Goal: Task Accomplishment & Management: Manage account settings

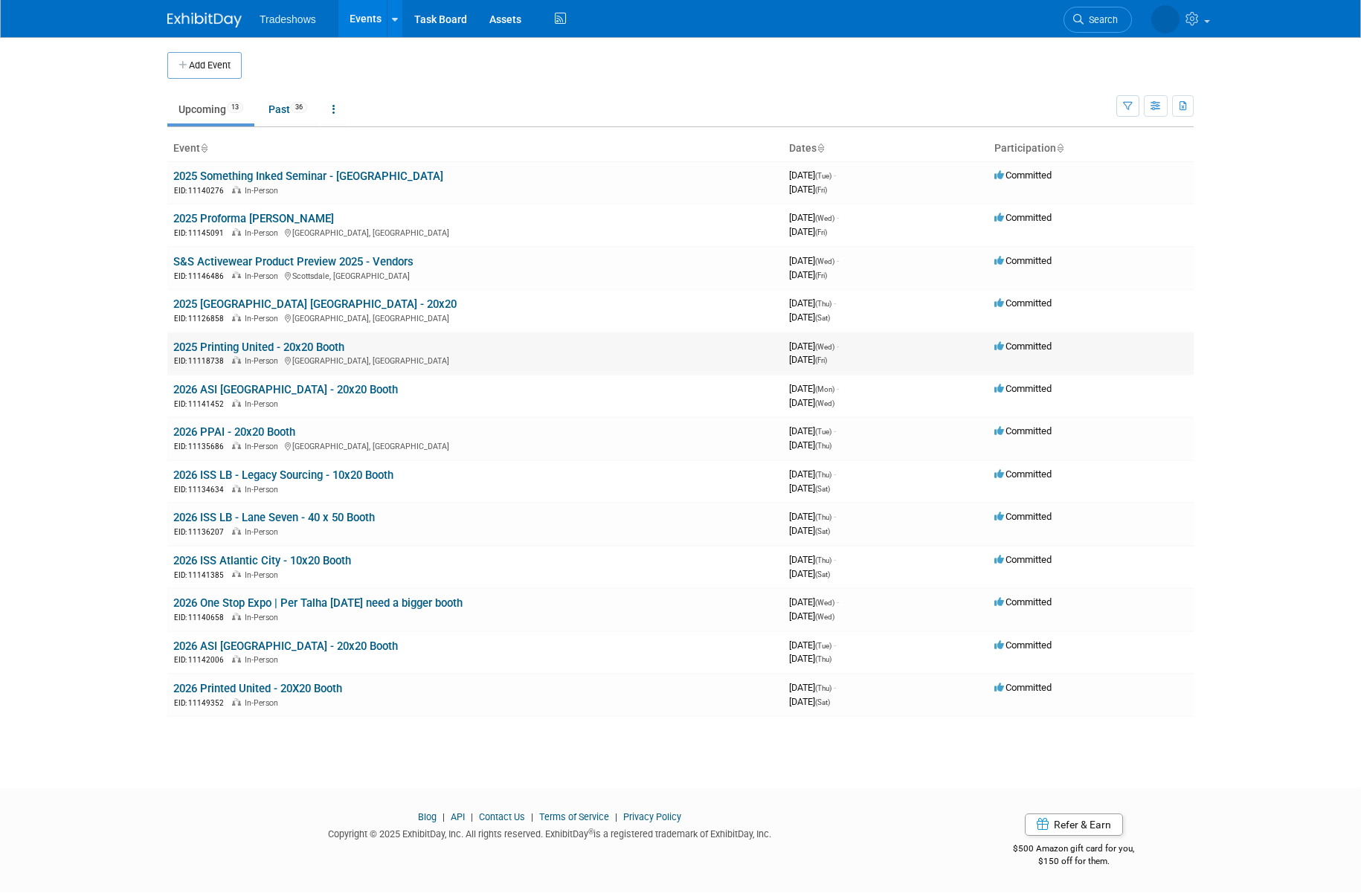
click at [226, 350] on link "2025 Printing United - 20x20 Booth" at bounding box center [259, 346] width 171 height 13
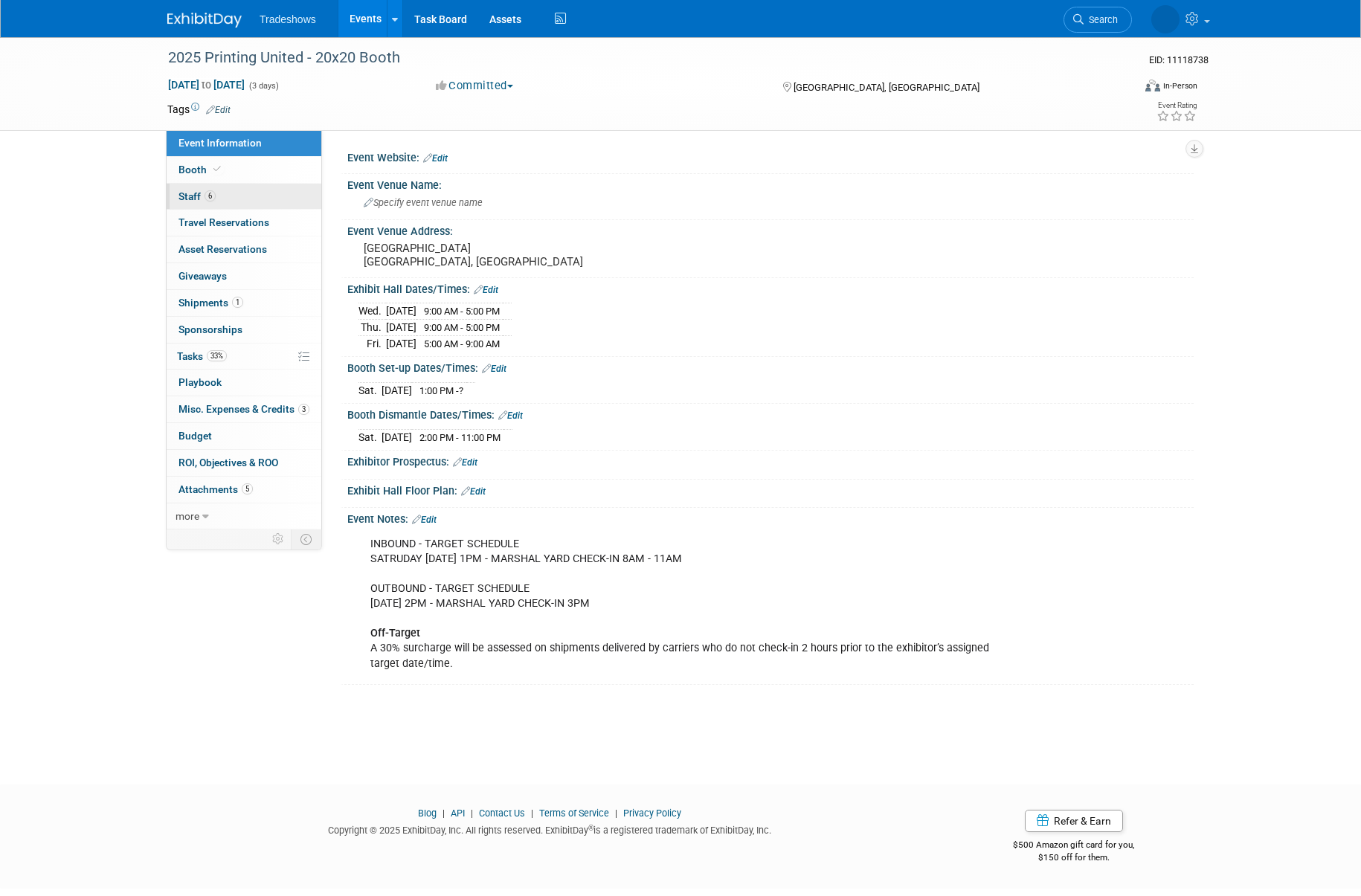
click at [188, 199] on span "Staff 6" at bounding box center [197, 196] width 38 height 12
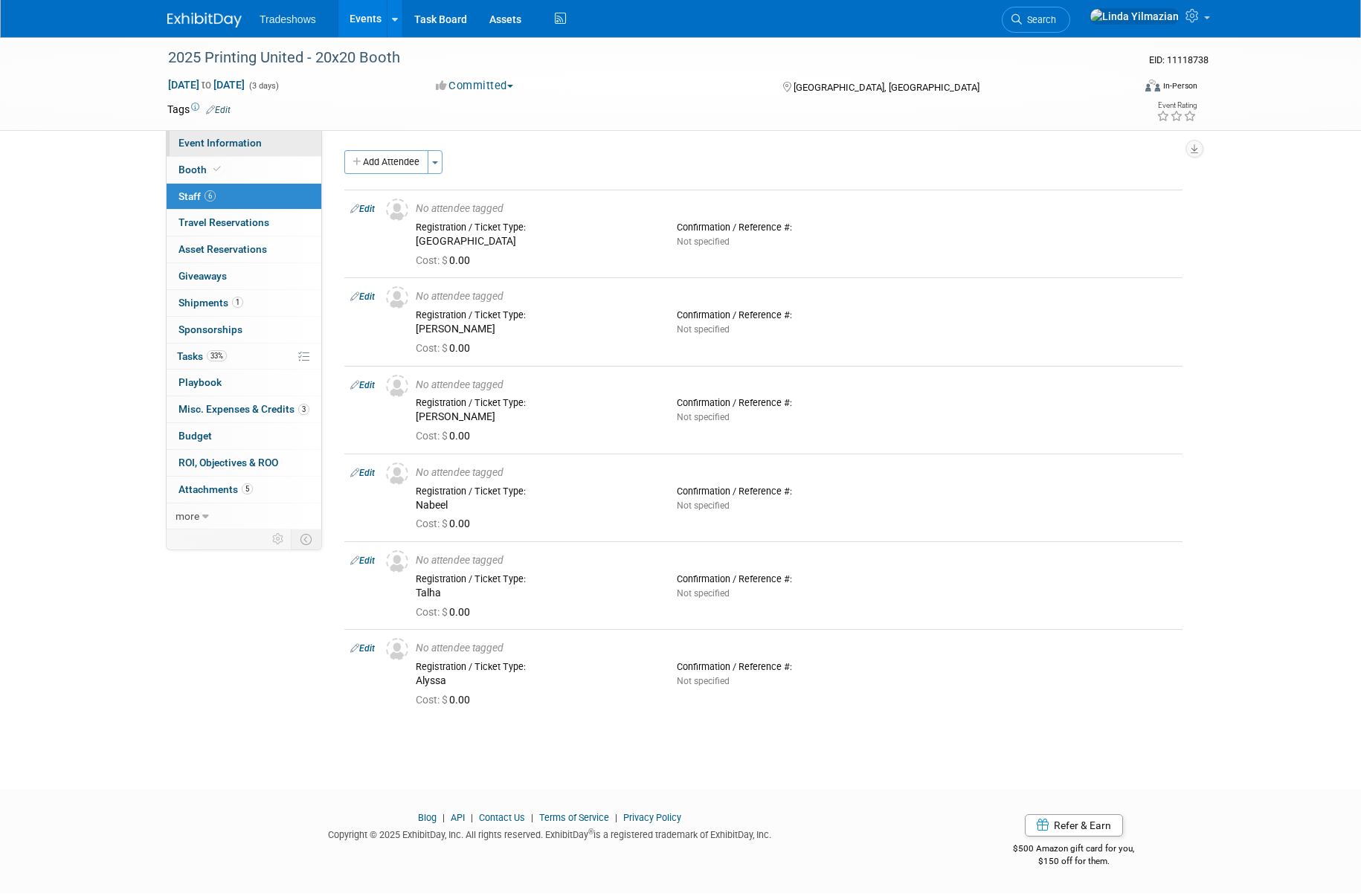
click at [218, 143] on span "Event Information" at bounding box center [220, 143] width 83 height 12
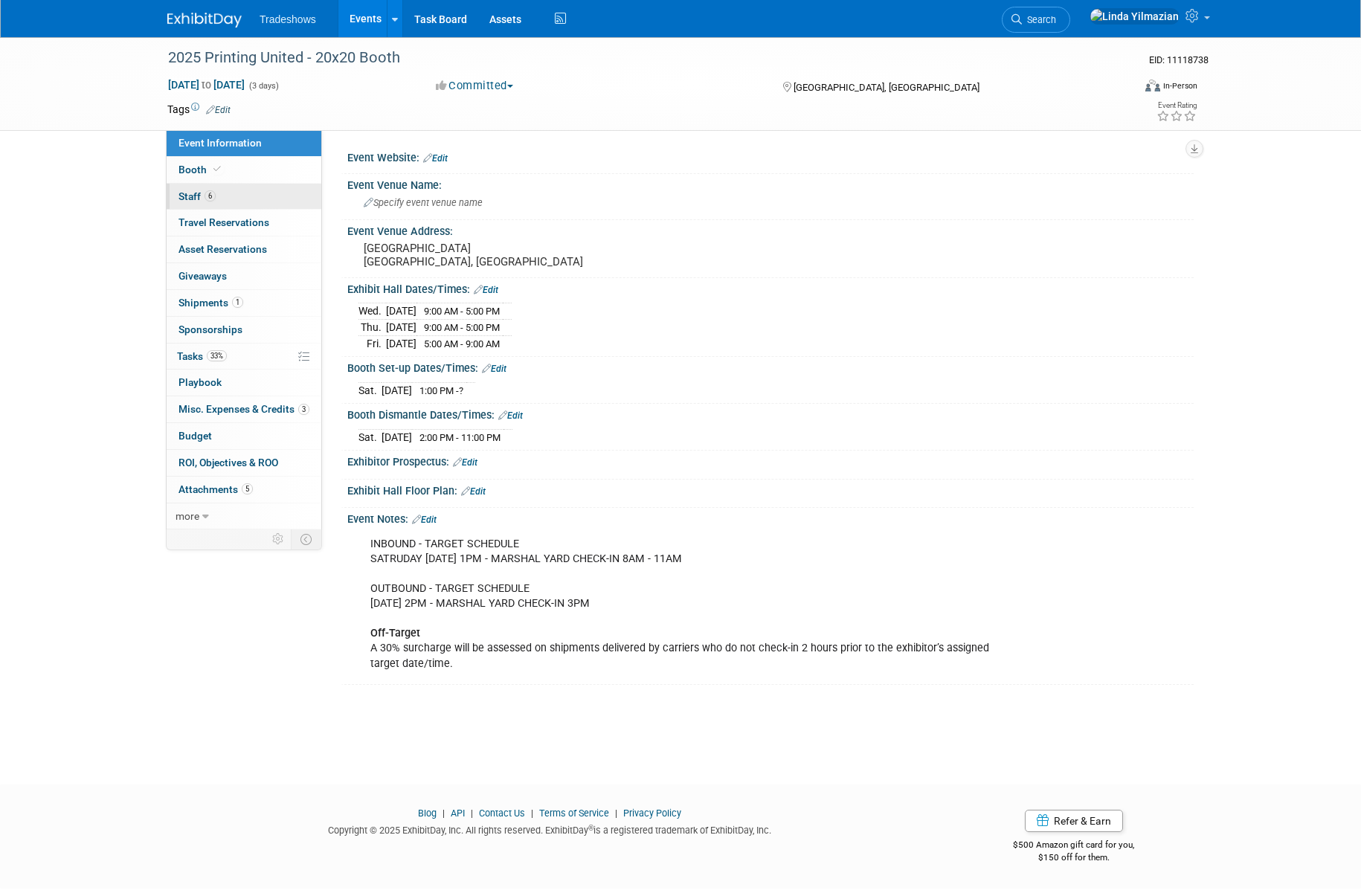
click at [187, 199] on span "Staff 6" at bounding box center [197, 196] width 38 height 12
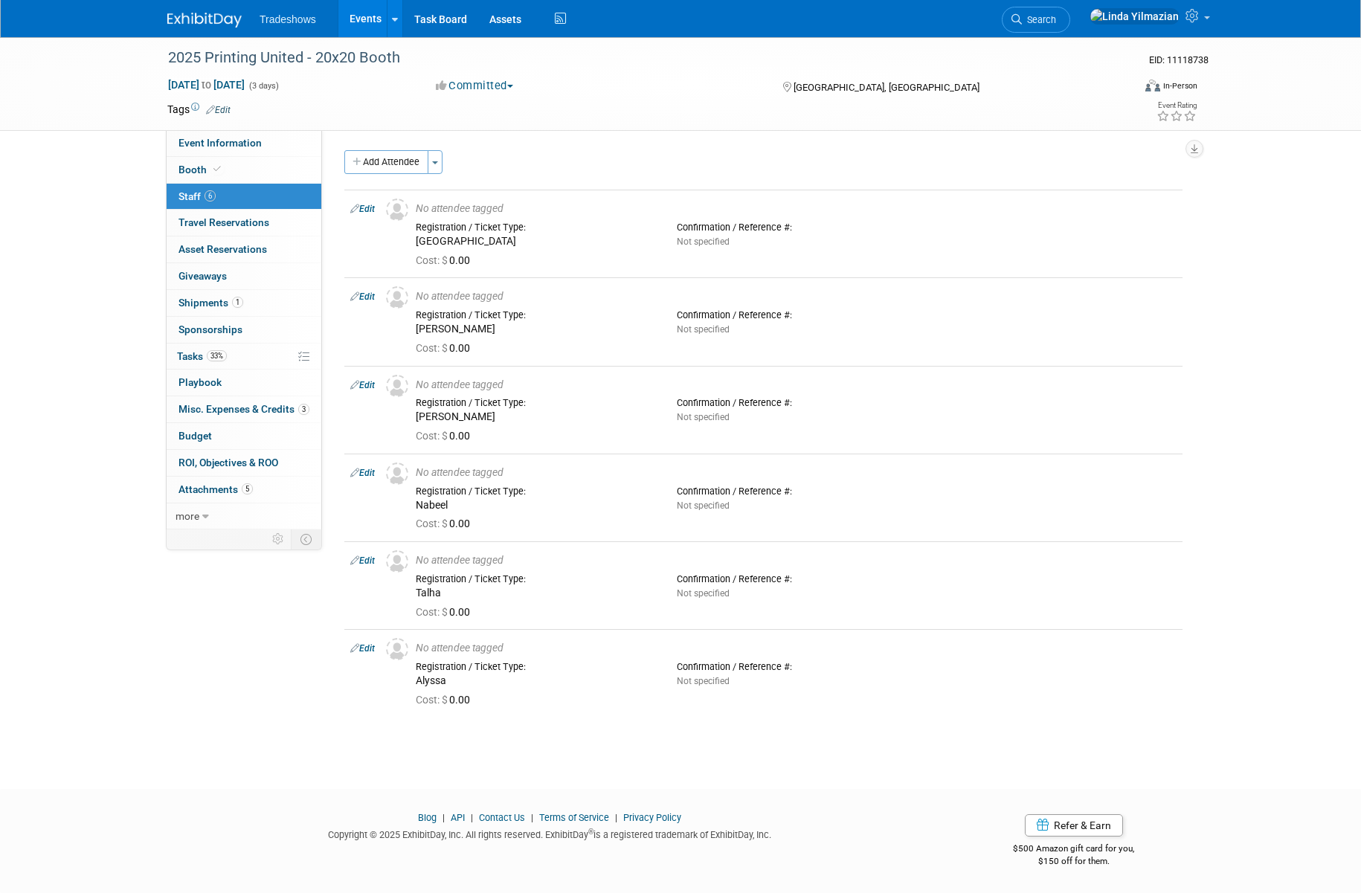
click at [362, 20] on link "Events" at bounding box center [366, 18] width 54 height 38
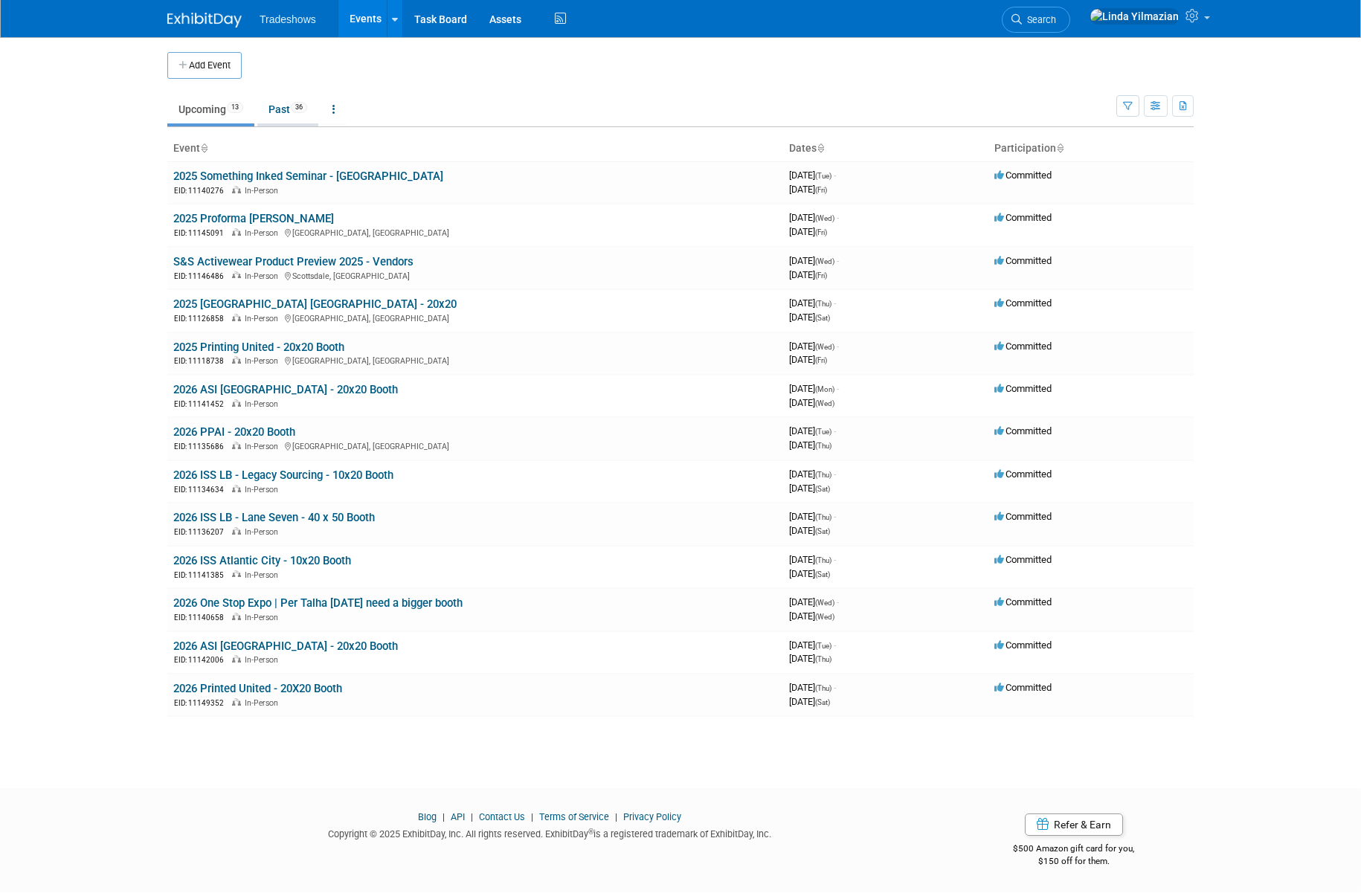
click at [270, 108] on link "Past 36" at bounding box center [288, 109] width 61 height 28
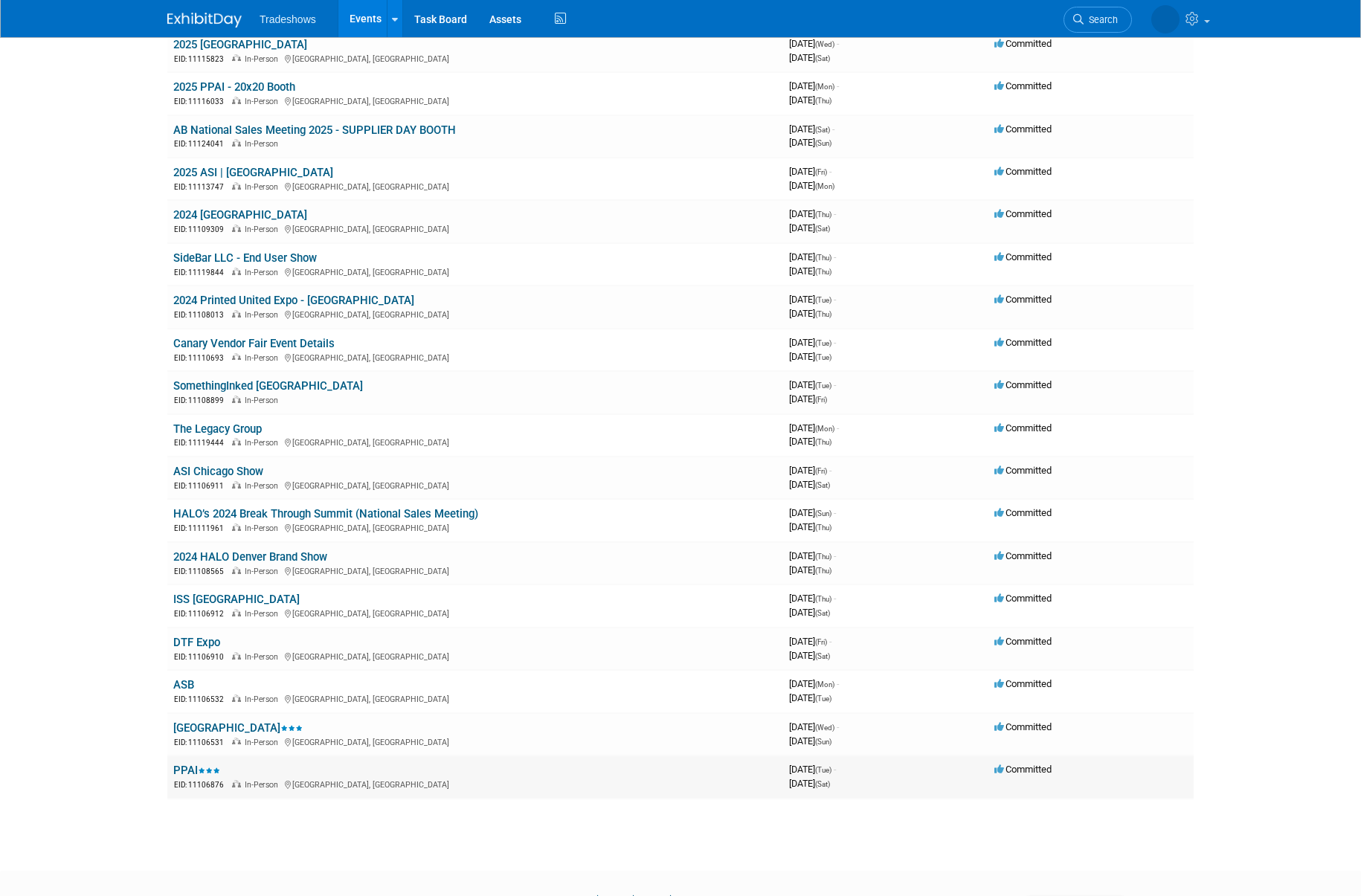
scroll to position [877, 0]
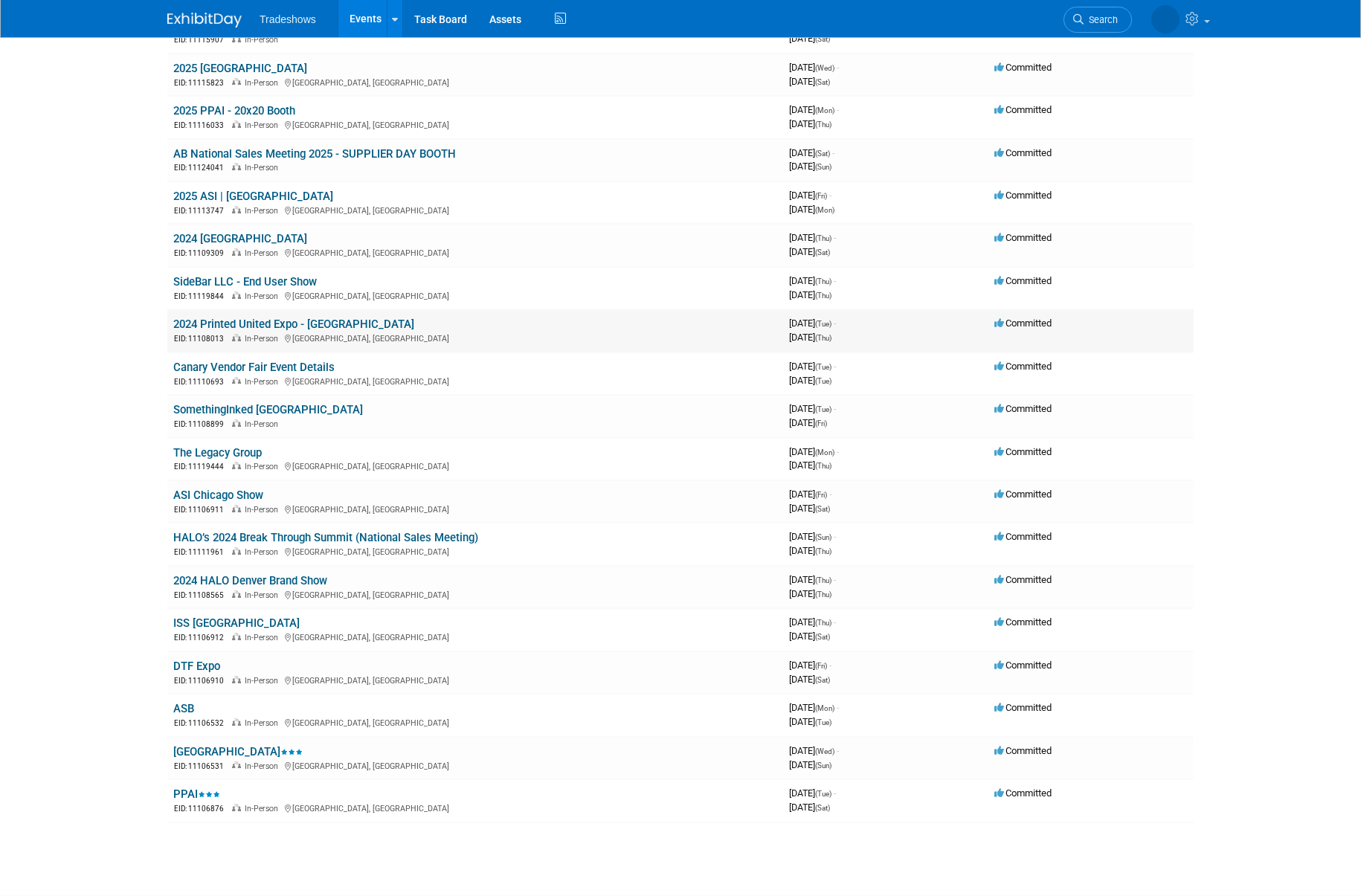
click at [256, 324] on link "2024 Printed United Expo - Las Vegas" at bounding box center [294, 324] width 241 height 13
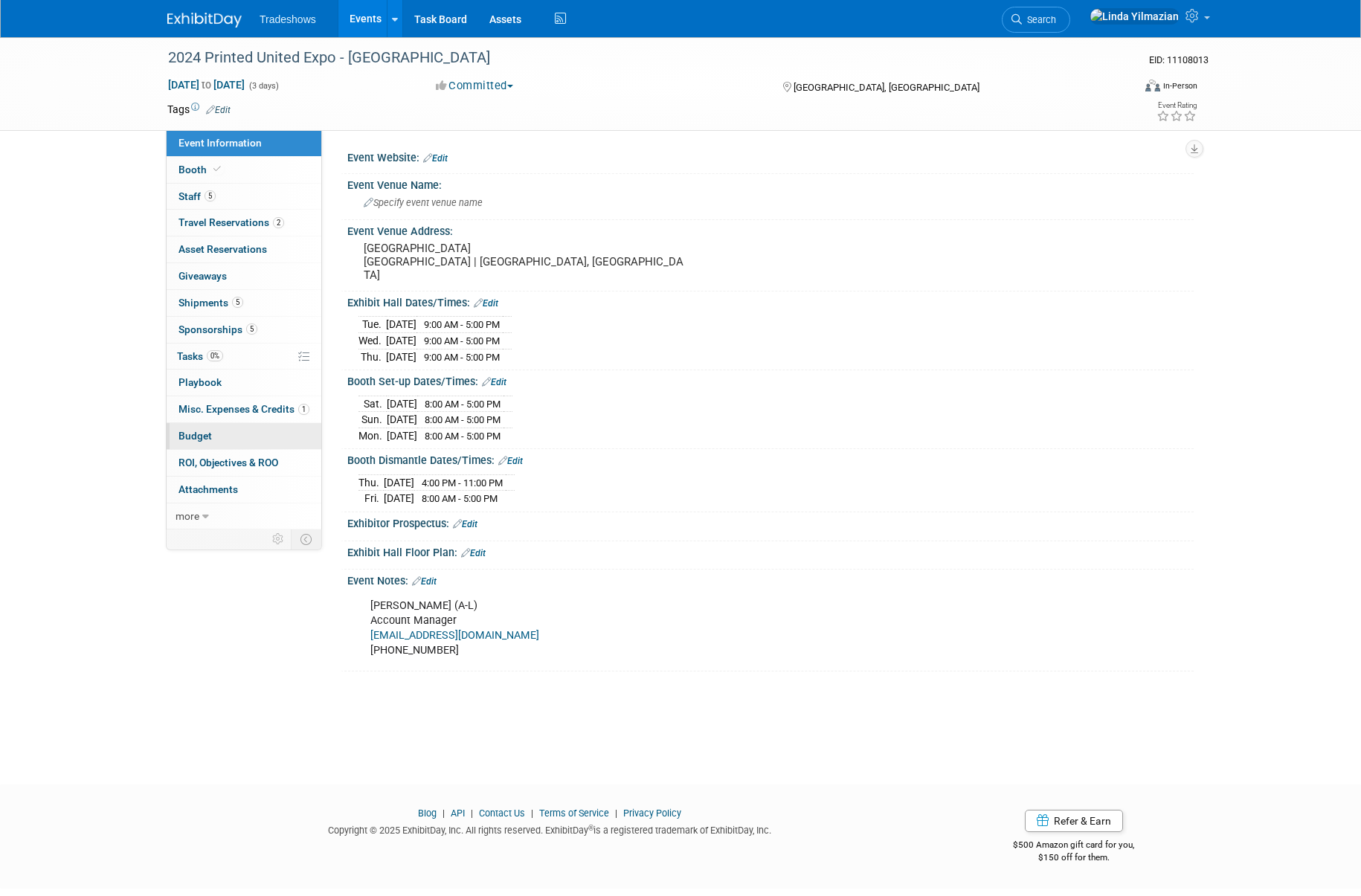
click at [199, 433] on span "Budget" at bounding box center [195, 436] width 33 height 12
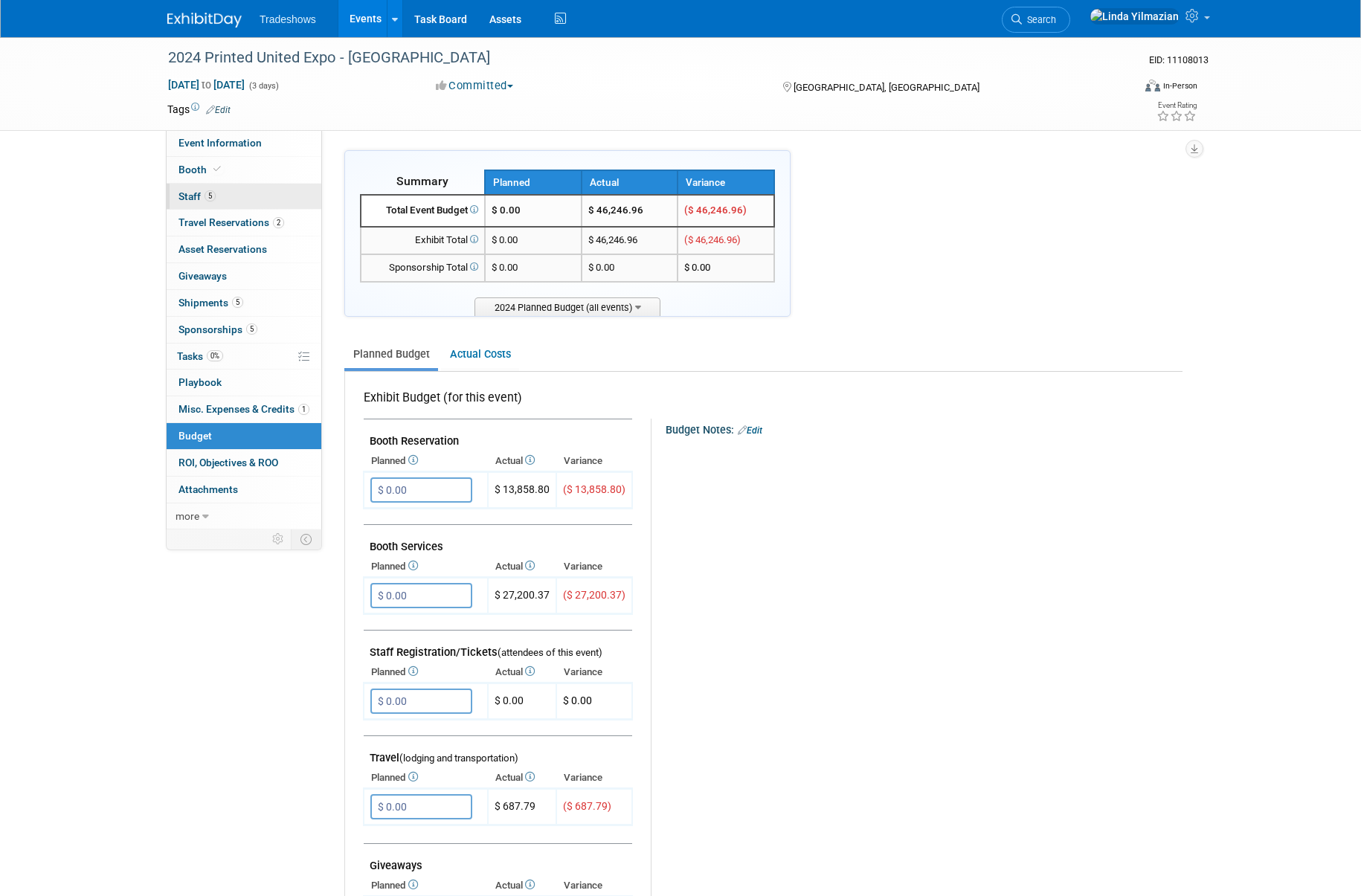
click at [191, 202] on link "5 Staff 5" at bounding box center [243, 197] width 154 height 26
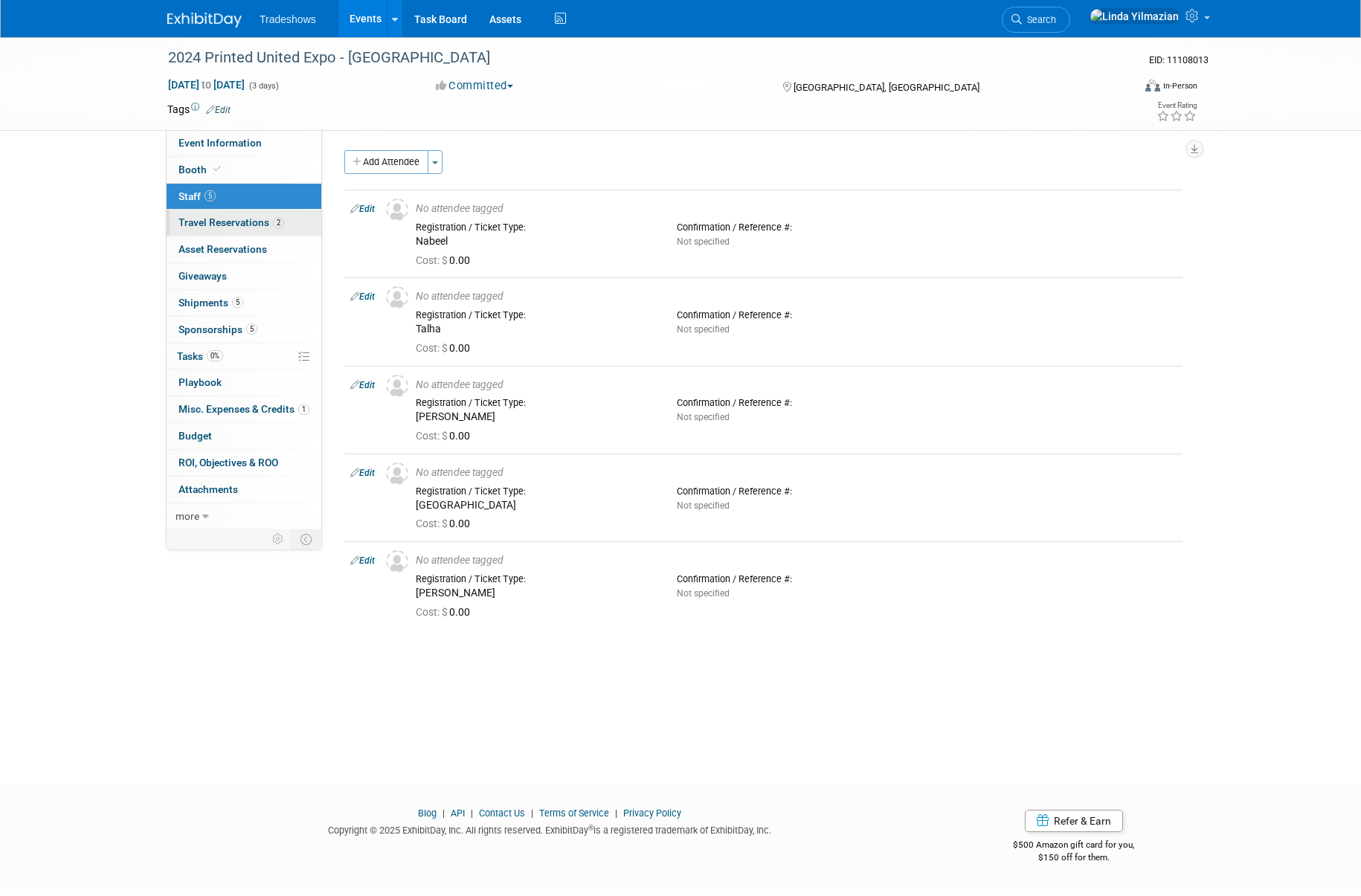
click at [190, 218] on span "Travel Reservations 2" at bounding box center [231, 222] width 106 height 12
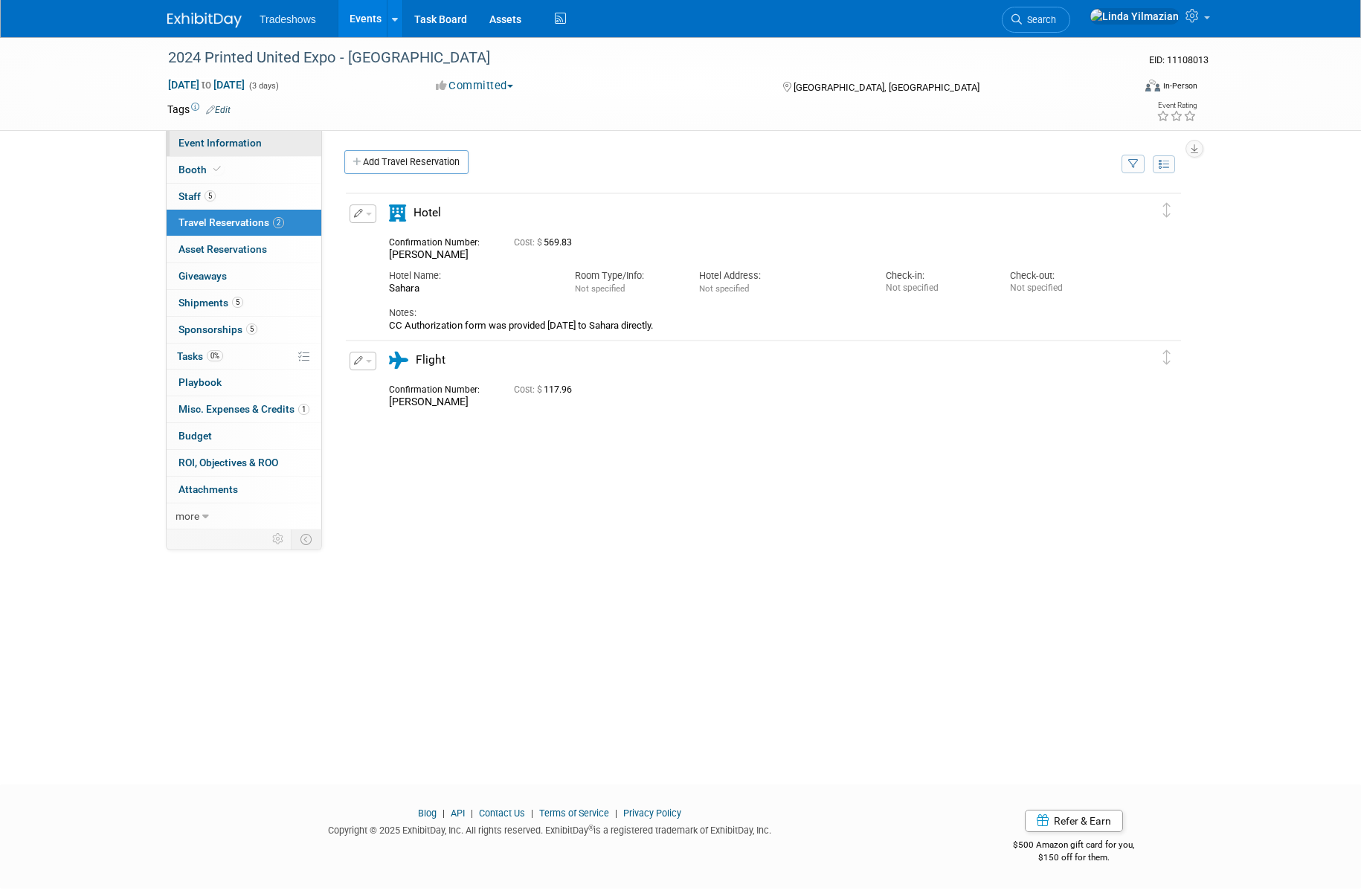
click at [210, 147] on span "Event Information" at bounding box center [220, 143] width 83 height 12
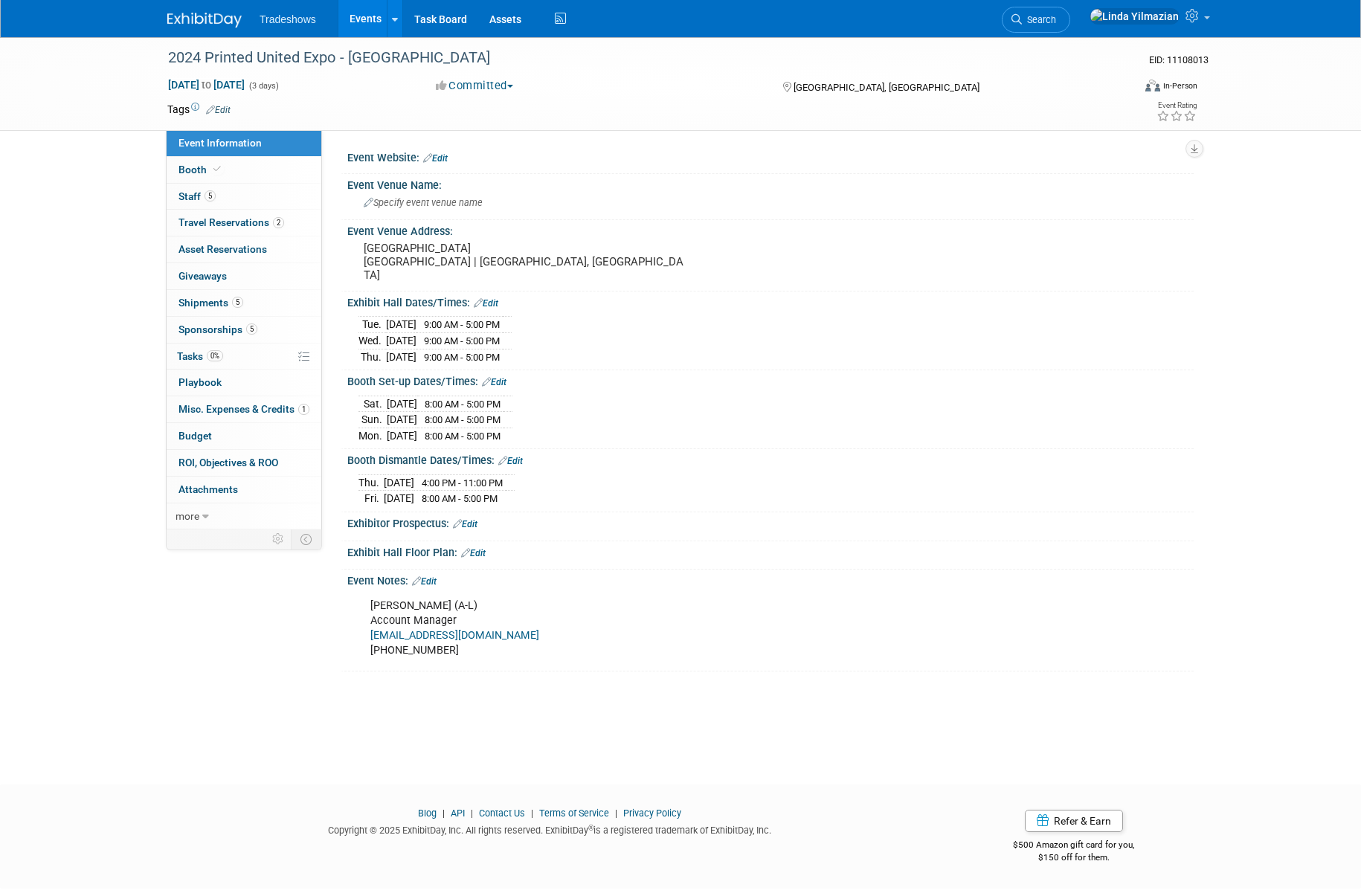
click at [366, 18] on link "Events" at bounding box center [366, 18] width 54 height 38
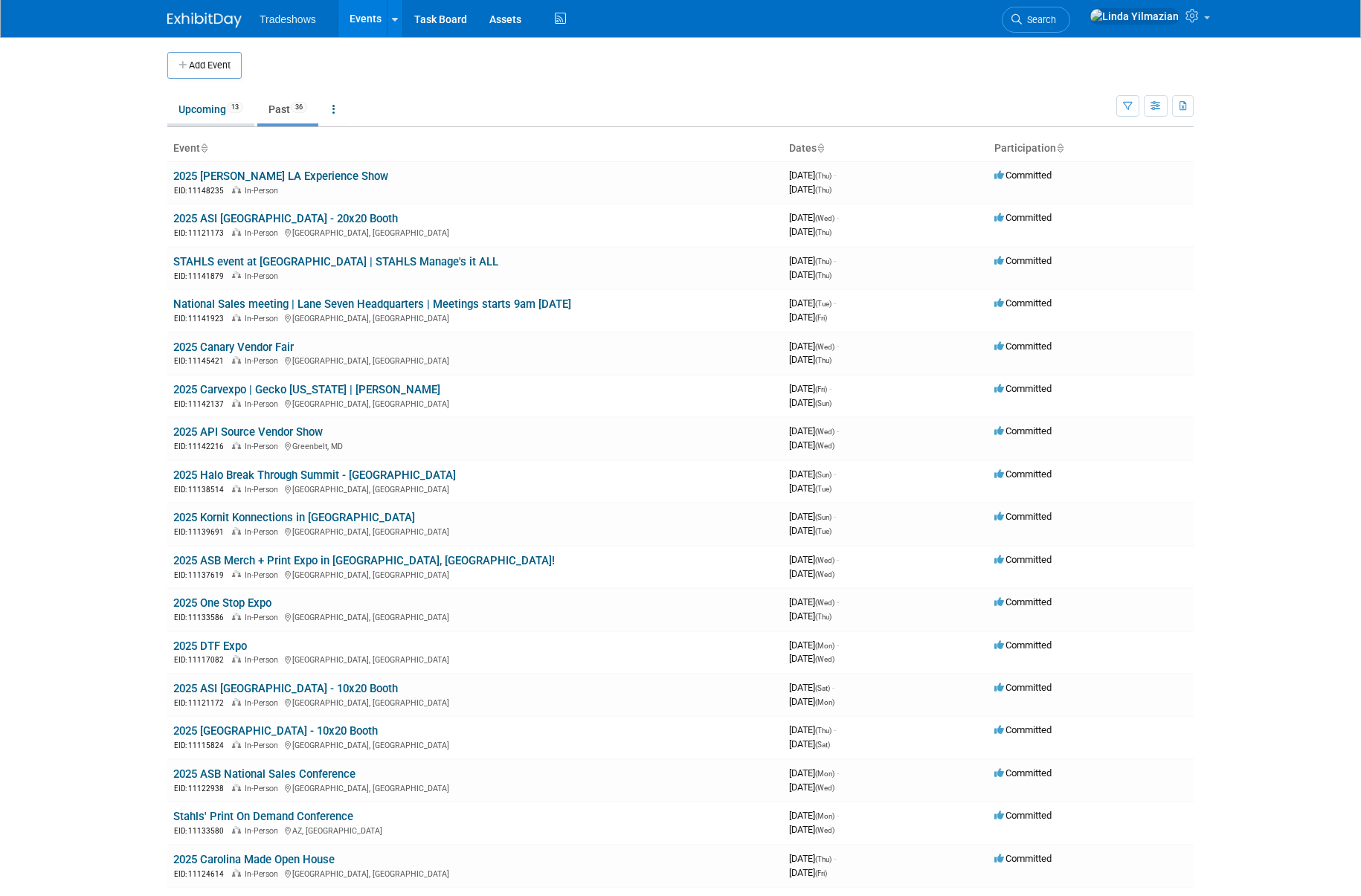
click at [182, 114] on link "Upcoming 13" at bounding box center [211, 109] width 87 height 28
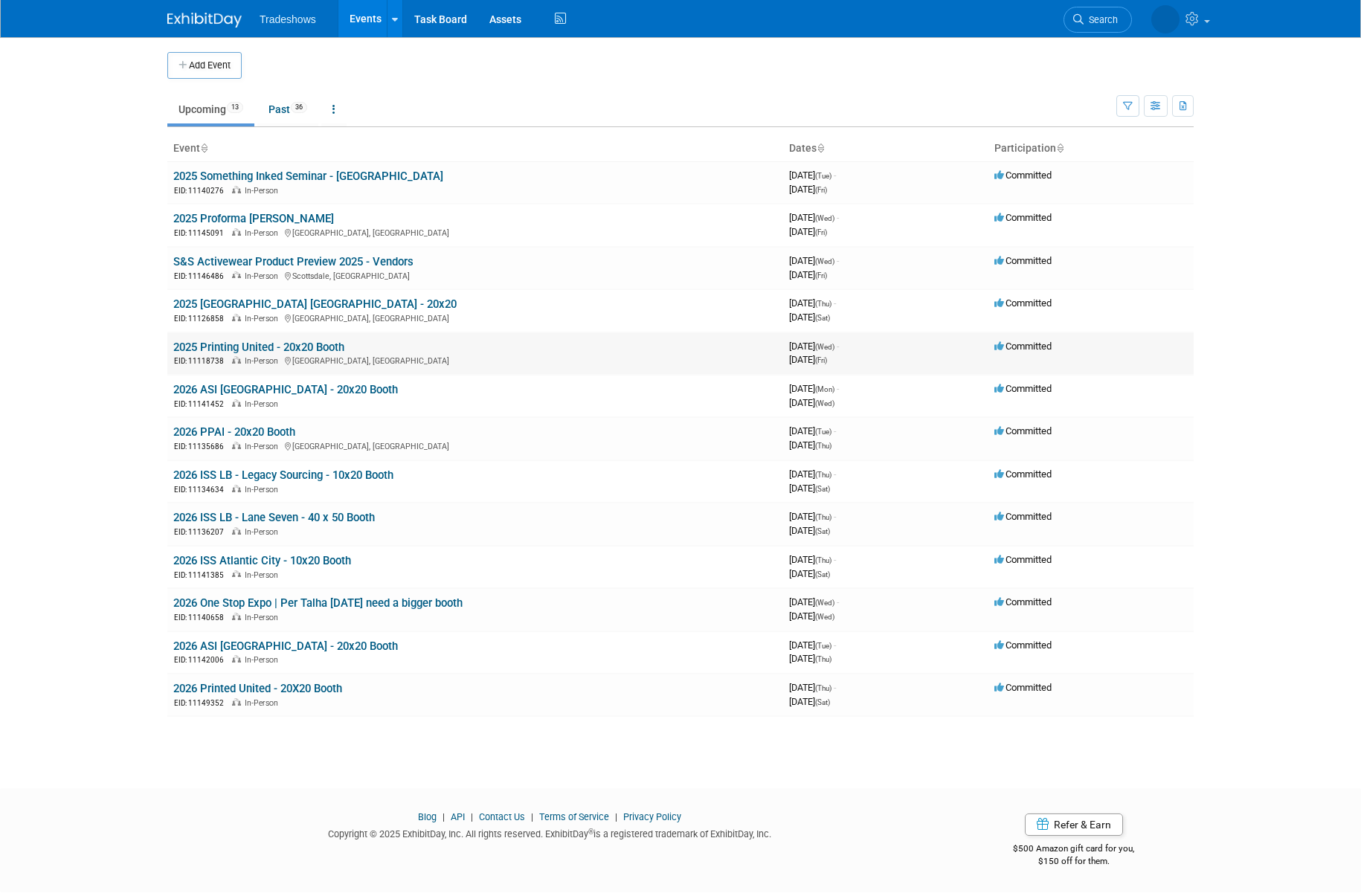
click at [215, 348] on link "2025 Printing United - 20x20 Booth" at bounding box center [259, 346] width 171 height 13
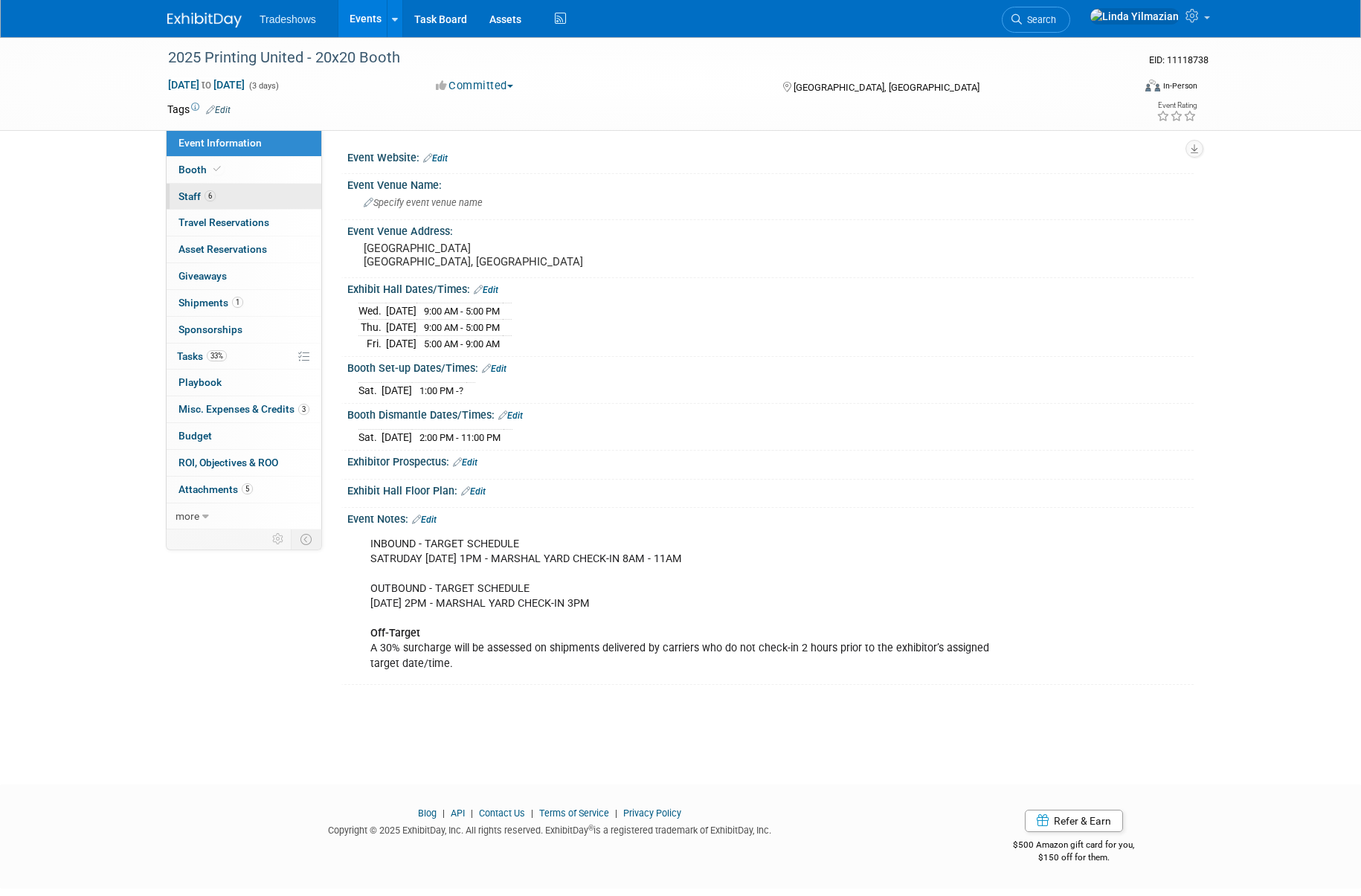
click at [189, 203] on link "6 Staff 6" at bounding box center [243, 197] width 154 height 26
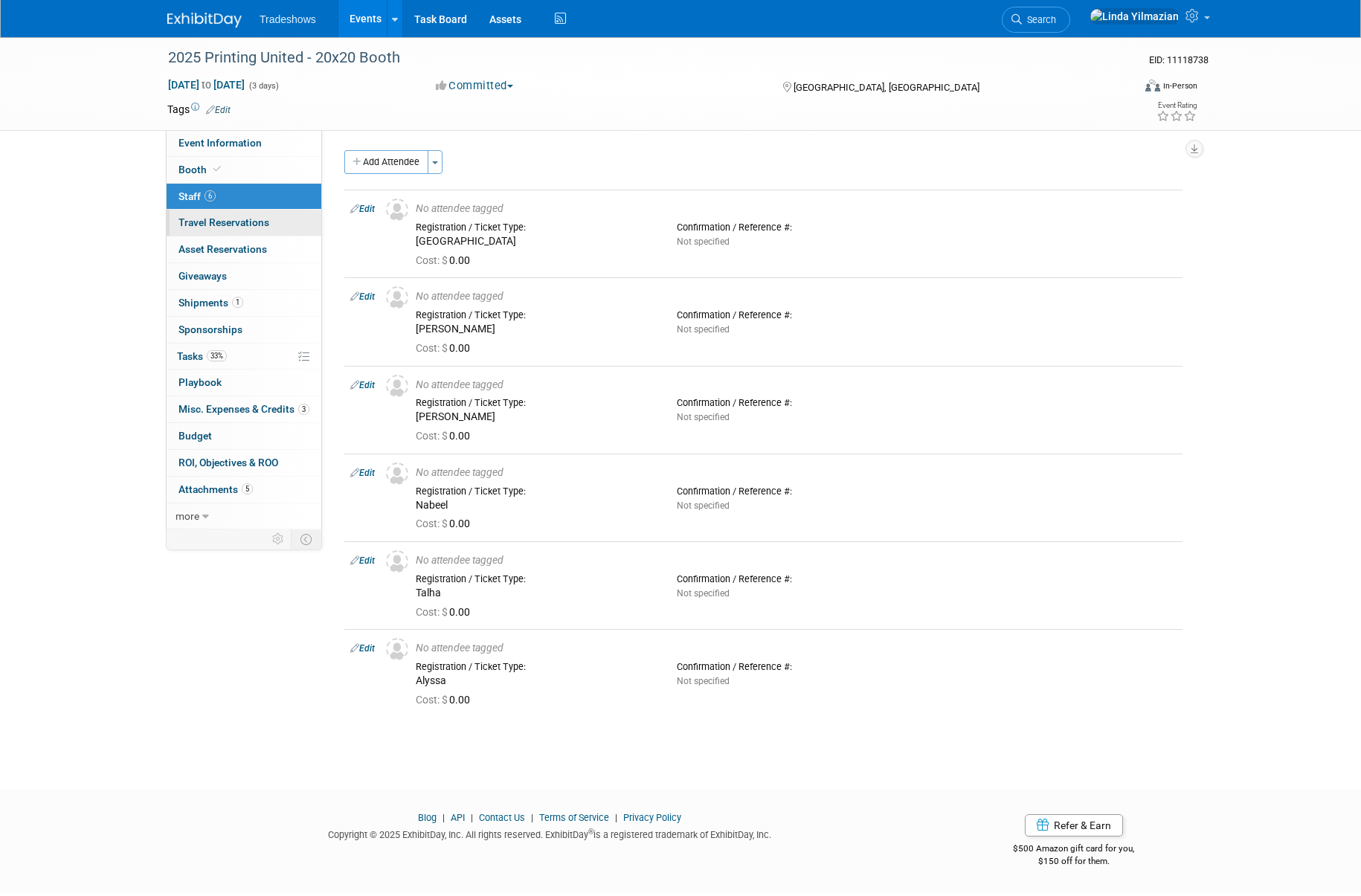
click at [223, 223] on span "Travel Reservations 0" at bounding box center [224, 222] width 91 height 12
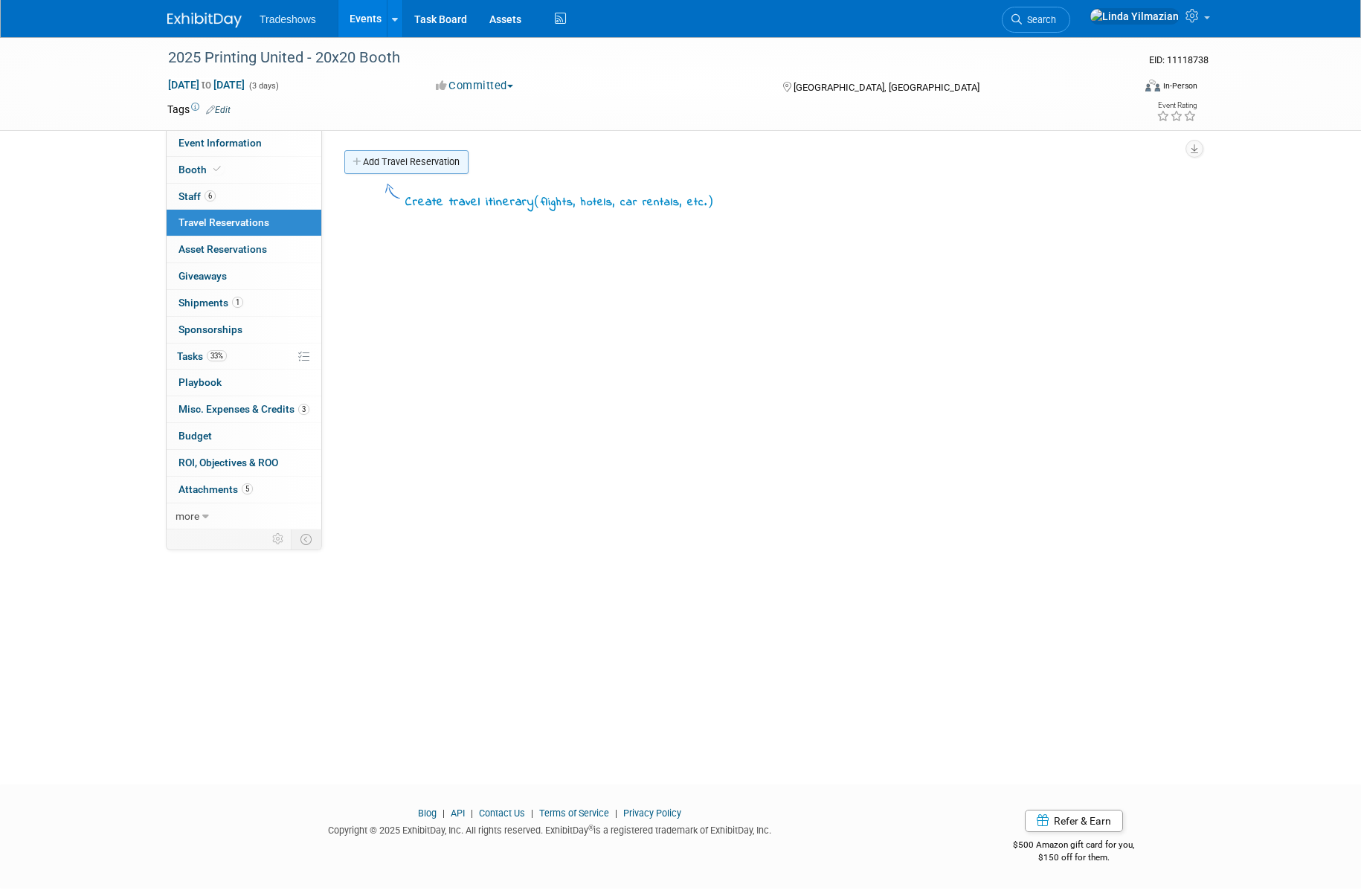
click at [432, 166] on link "Add Travel Reservation" at bounding box center [407, 161] width 124 height 24
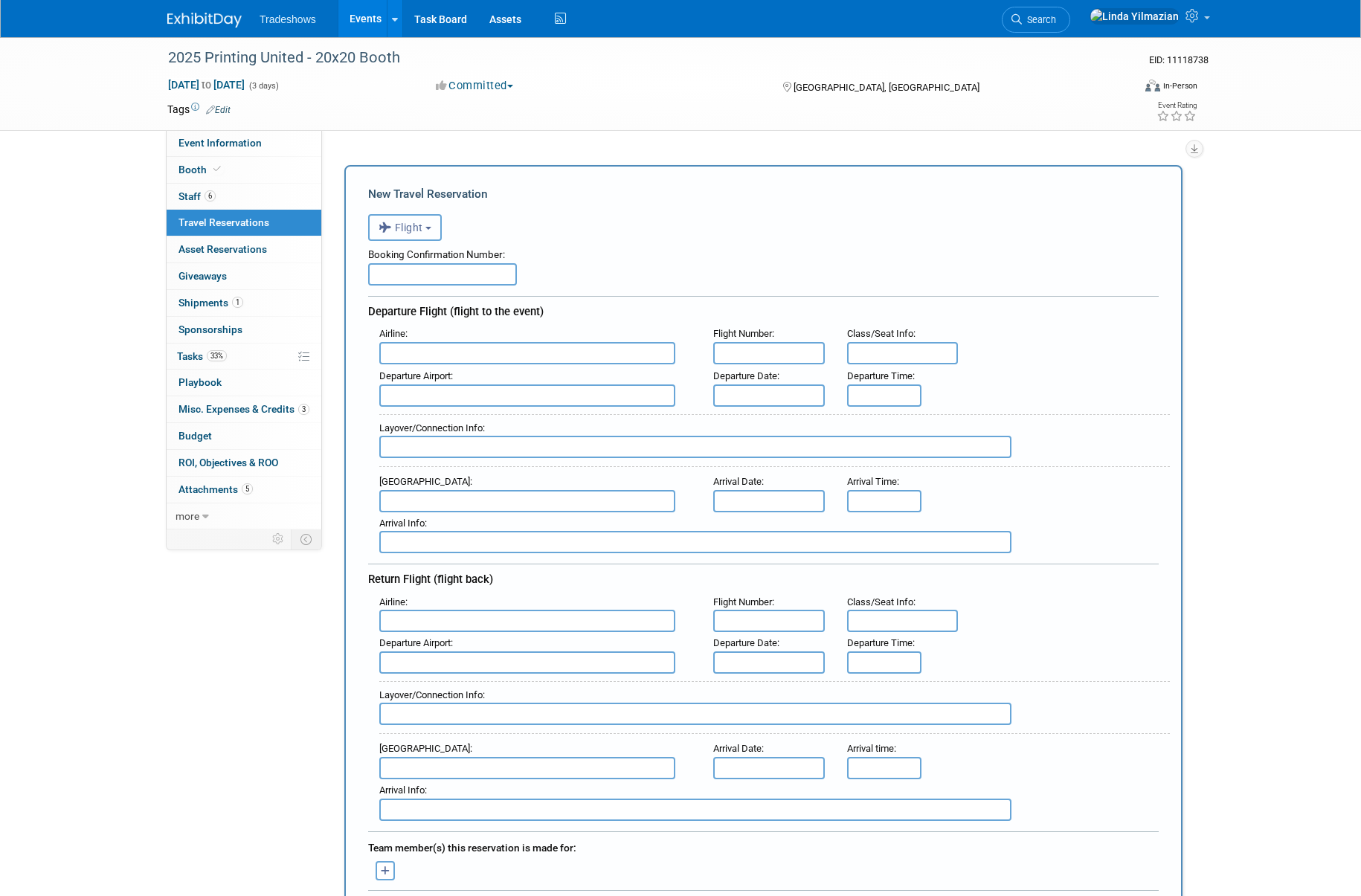
click at [421, 218] on button "Flight" at bounding box center [405, 227] width 73 height 27
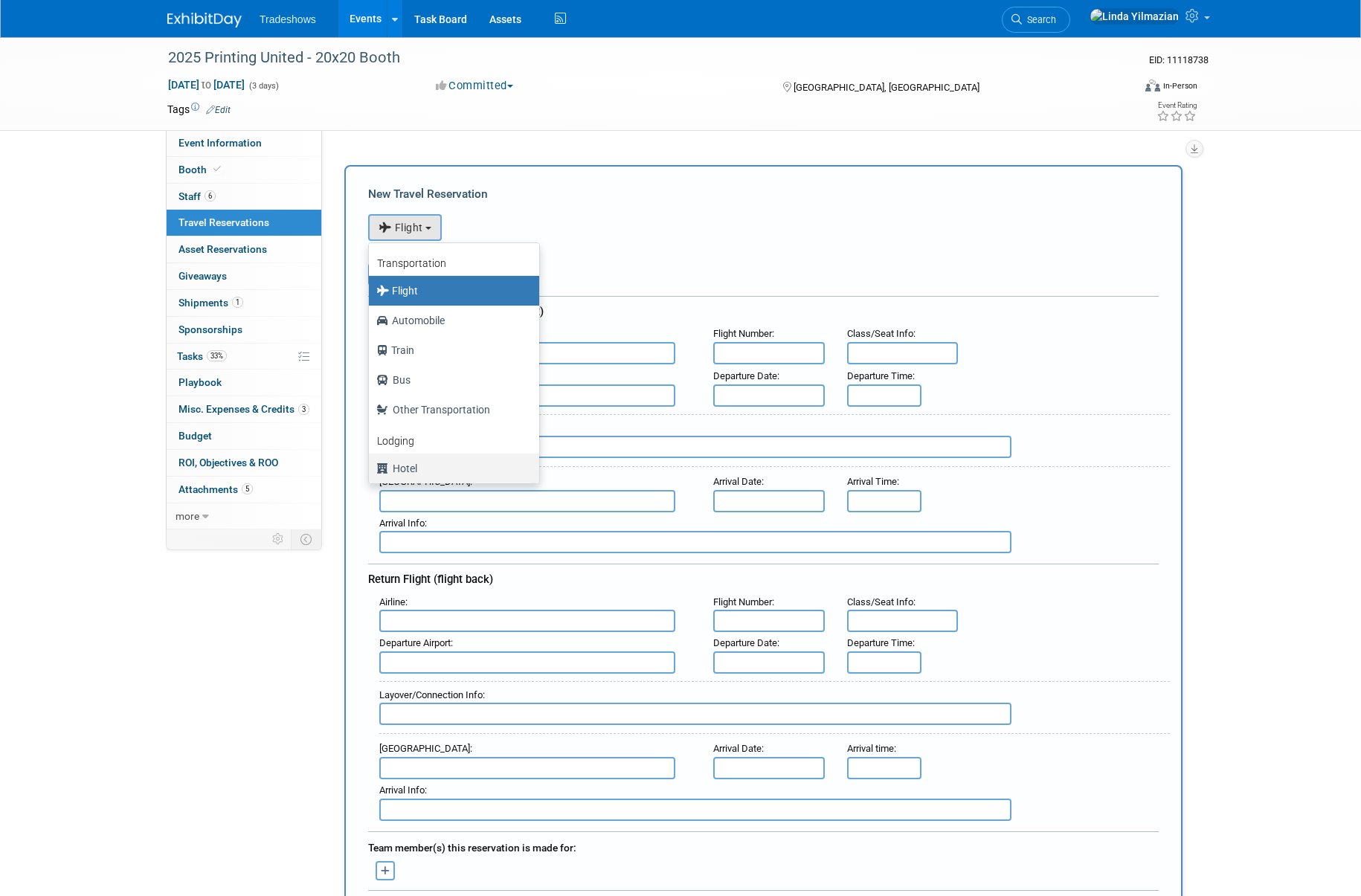
click at [416, 465] on label "Hotel" at bounding box center [450, 468] width 148 height 24
click at [371, 465] on input "Hotel" at bounding box center [366, 466] width 10 height 10
select select "6"
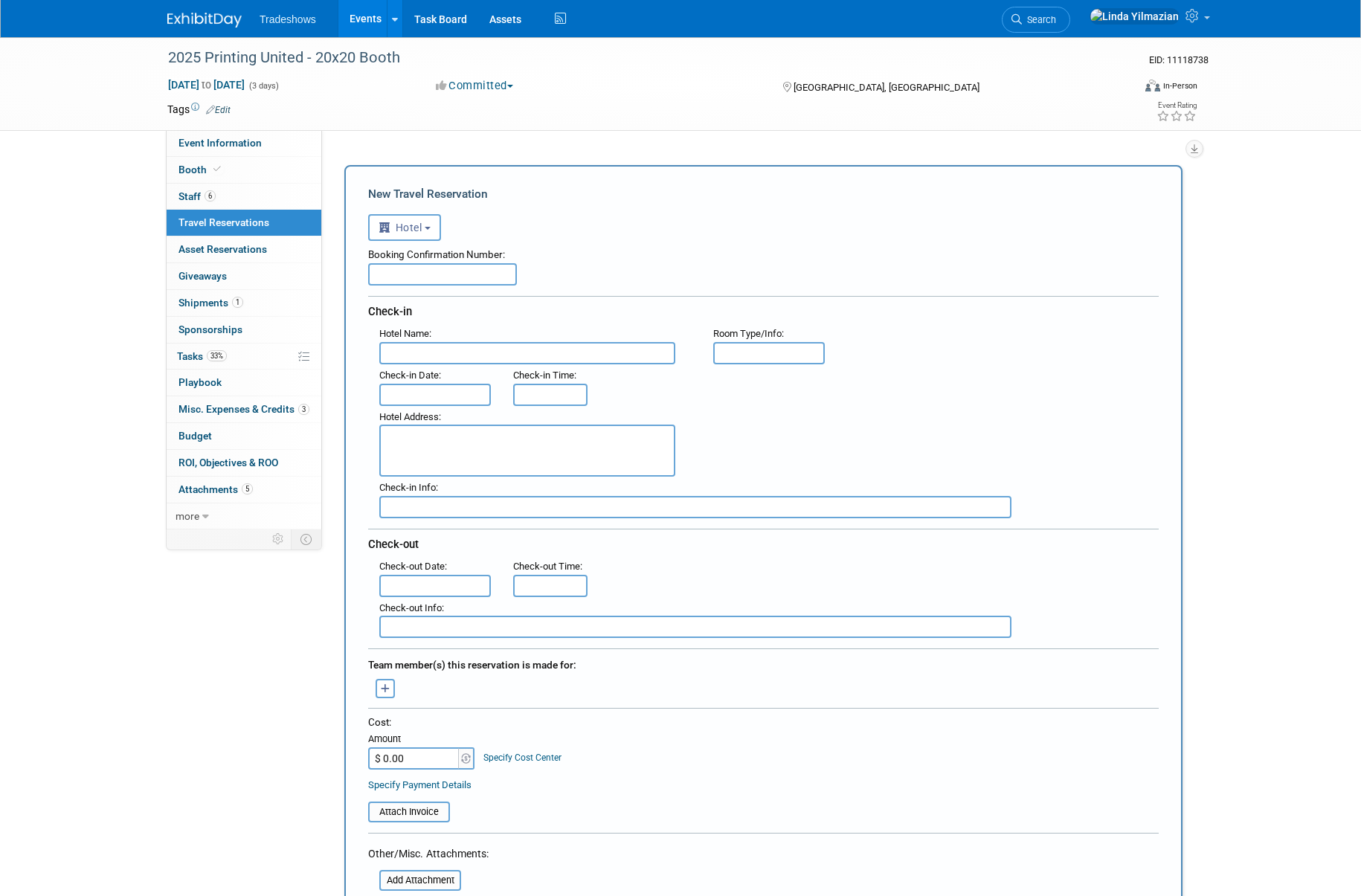
click at [424, 357] on input "text" at bounding box center [527, 353] width 296 height 23
type input "Hyatt Regency Orlando"
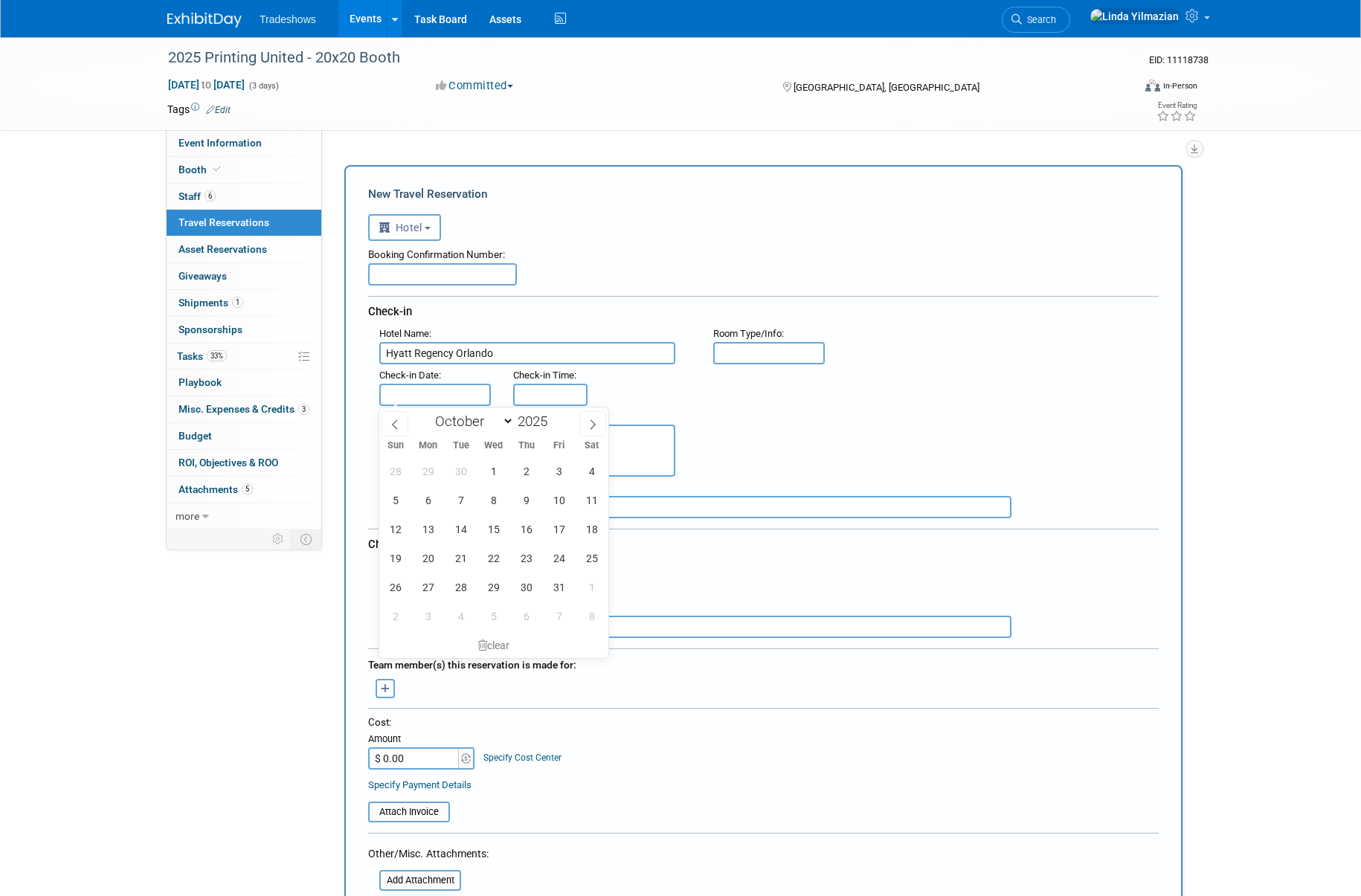
click at [407, 395] on input "text" at bounding box center [435, 395] width 112 height 23
click at [462, 557] on span "21" at bounding box center [460, 557] width 29 height 29
type input "[DATE]"
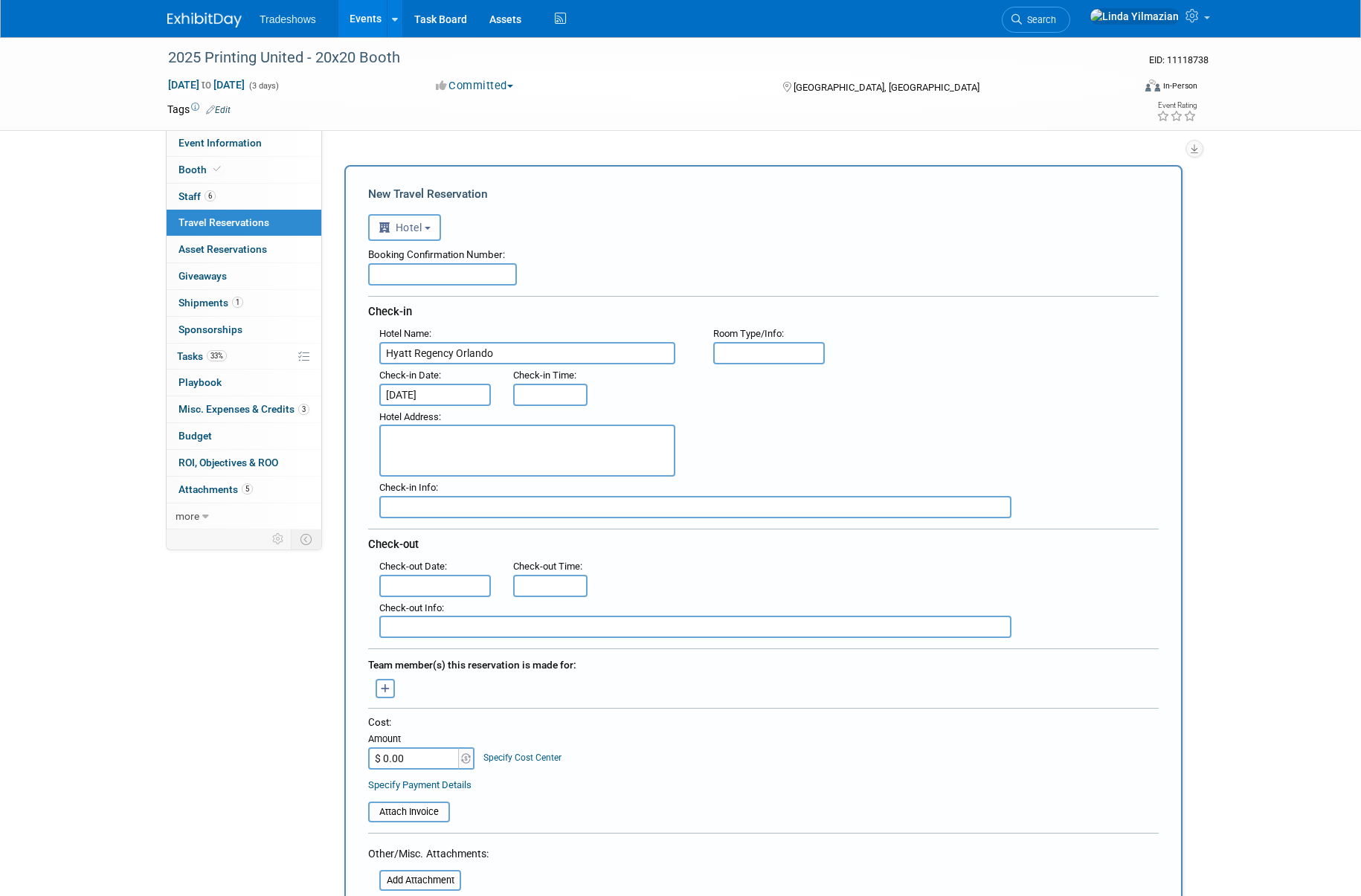
type input "3:00 PM"
click at [560, 393] on input "3:00 PM" at bounding box center [550, 395] width 74 height 23
click at [434, 584] on input "text" at bounding box center [435, 586] width 112 height 23
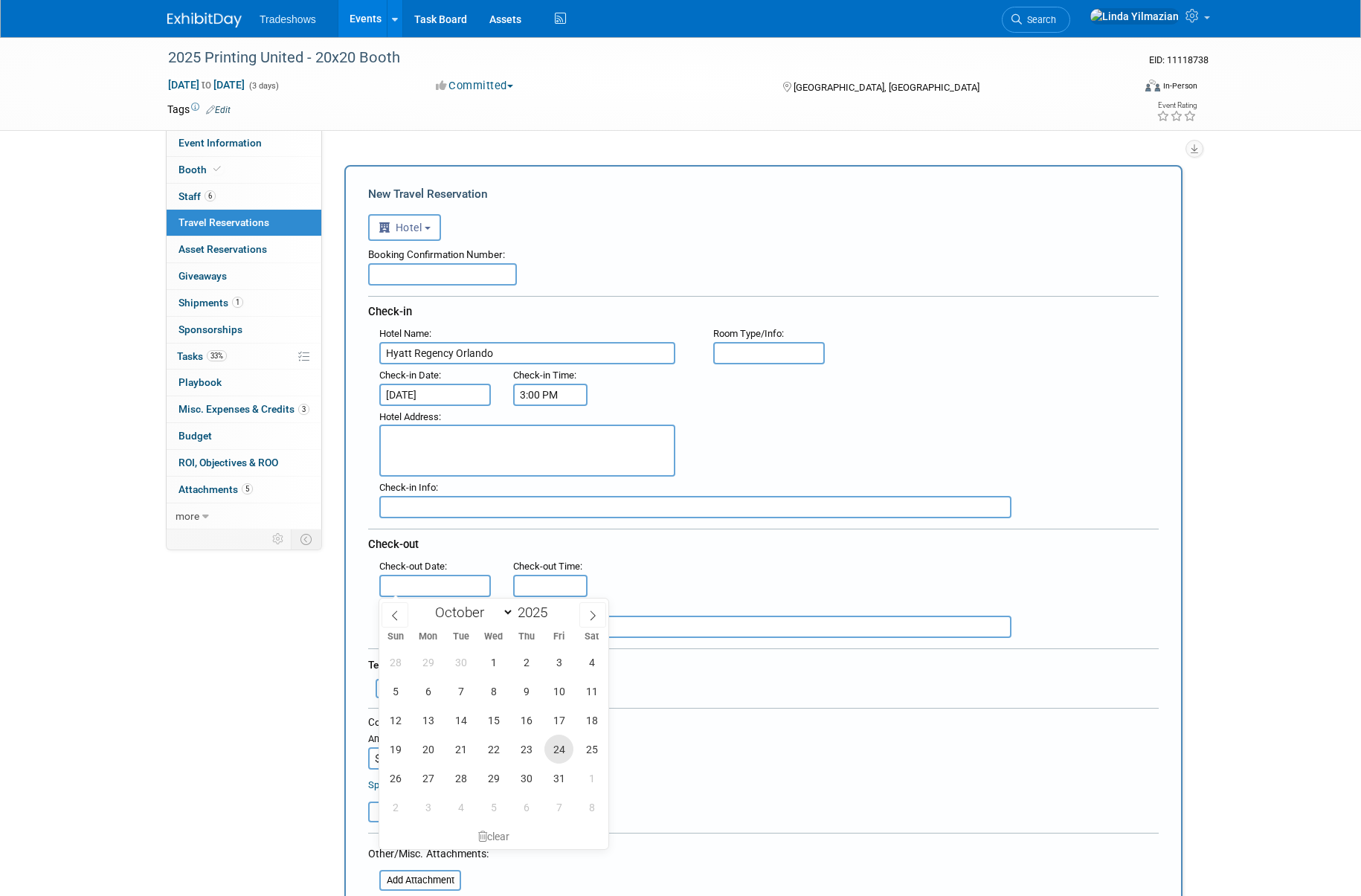
click at [554, 745] on span "24" at bounding box center [558, 749] width 29 height 29
type input "[DATE]"
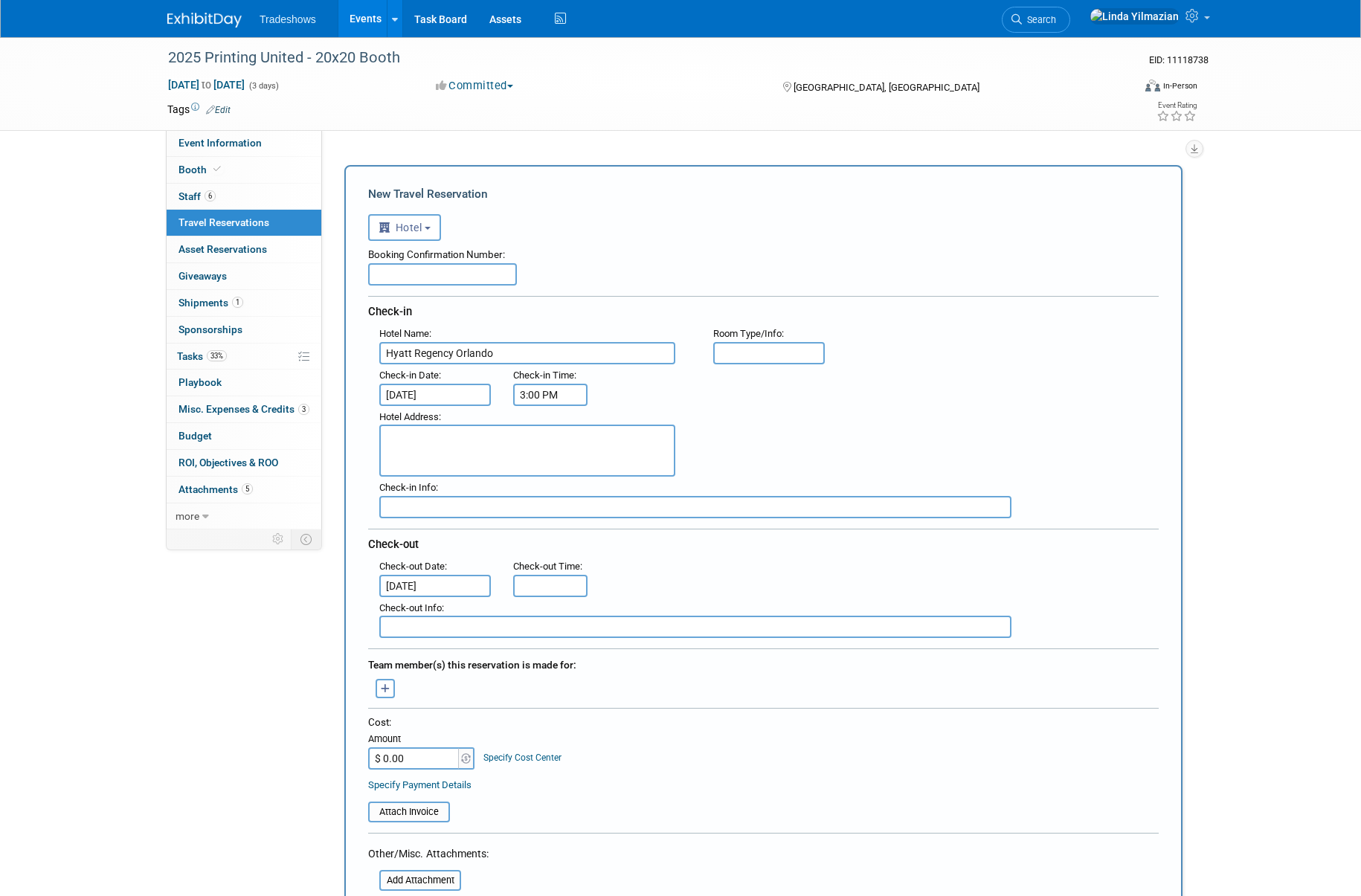
click at [416, 431] on textarea at bounding box center [527, 451] width 296 height 52
click at [395, 507] on input "text" at bounding box center [695, 508] width 633 height 23
paste input "Group Name: Lane Seven Apparel | onPeak Group ID: 4115494"
type input "Group Name: Lane Seven Apparel | onPeak Group ID: 4115494"
click at [415, 441] on textarea at bounding box center [527, 451] width 296 height 52
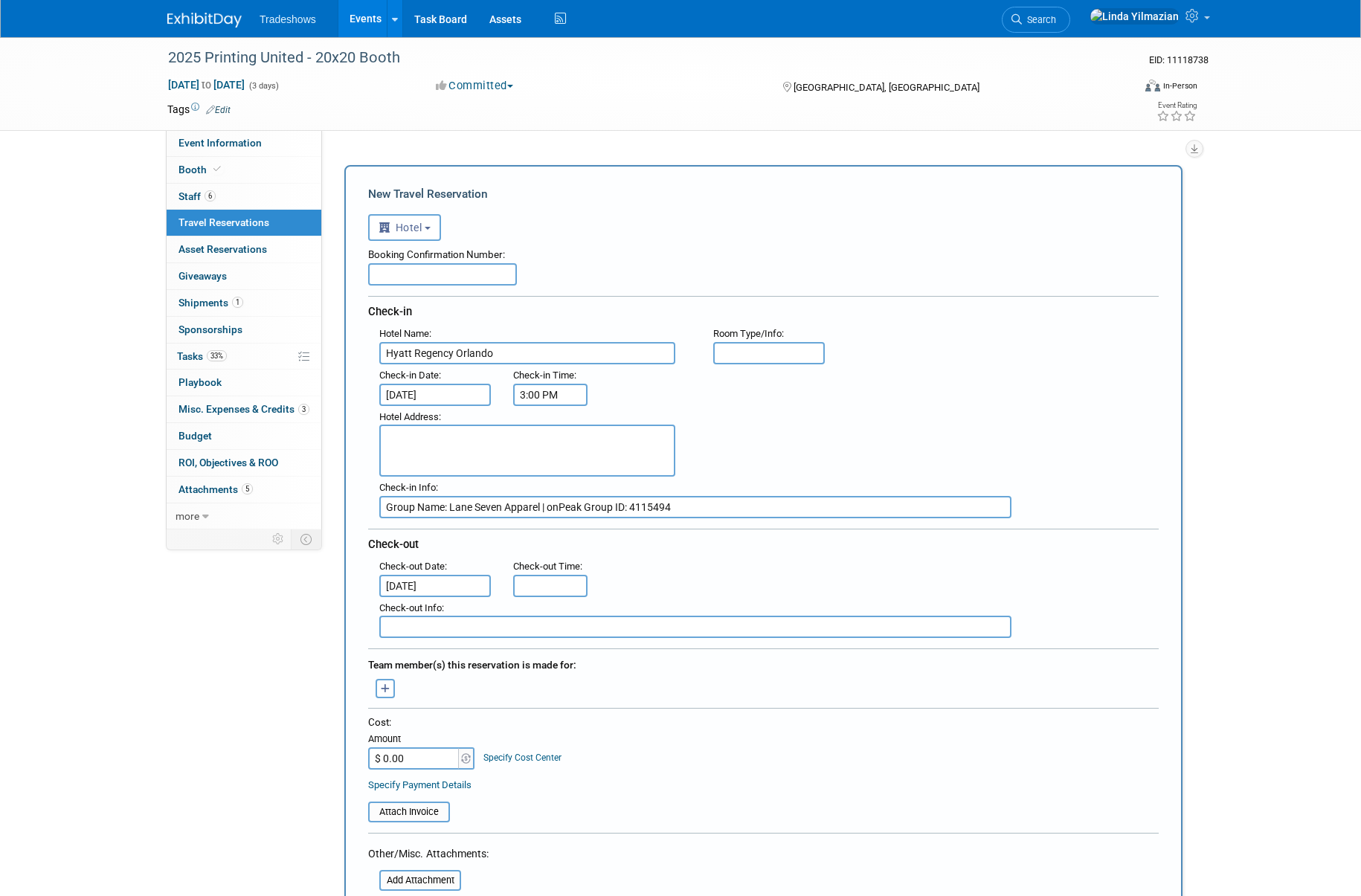
click at [415, 441] on textarea at bounding box center [527, 451] width 296 height 52
paste textarea "[STREET_ADDRESS]"
drag, startPoint x: 486, startPoint y: 432, endPoint x: 522, endPoint y: 466, distance: 49.5
click at [486, 434] on textarea "[STREET_ADDRESS]" at bounding box center [527, 451] width 296 height 52
type textarea "[STREET_ADDRESS][PERSON_NAME]"
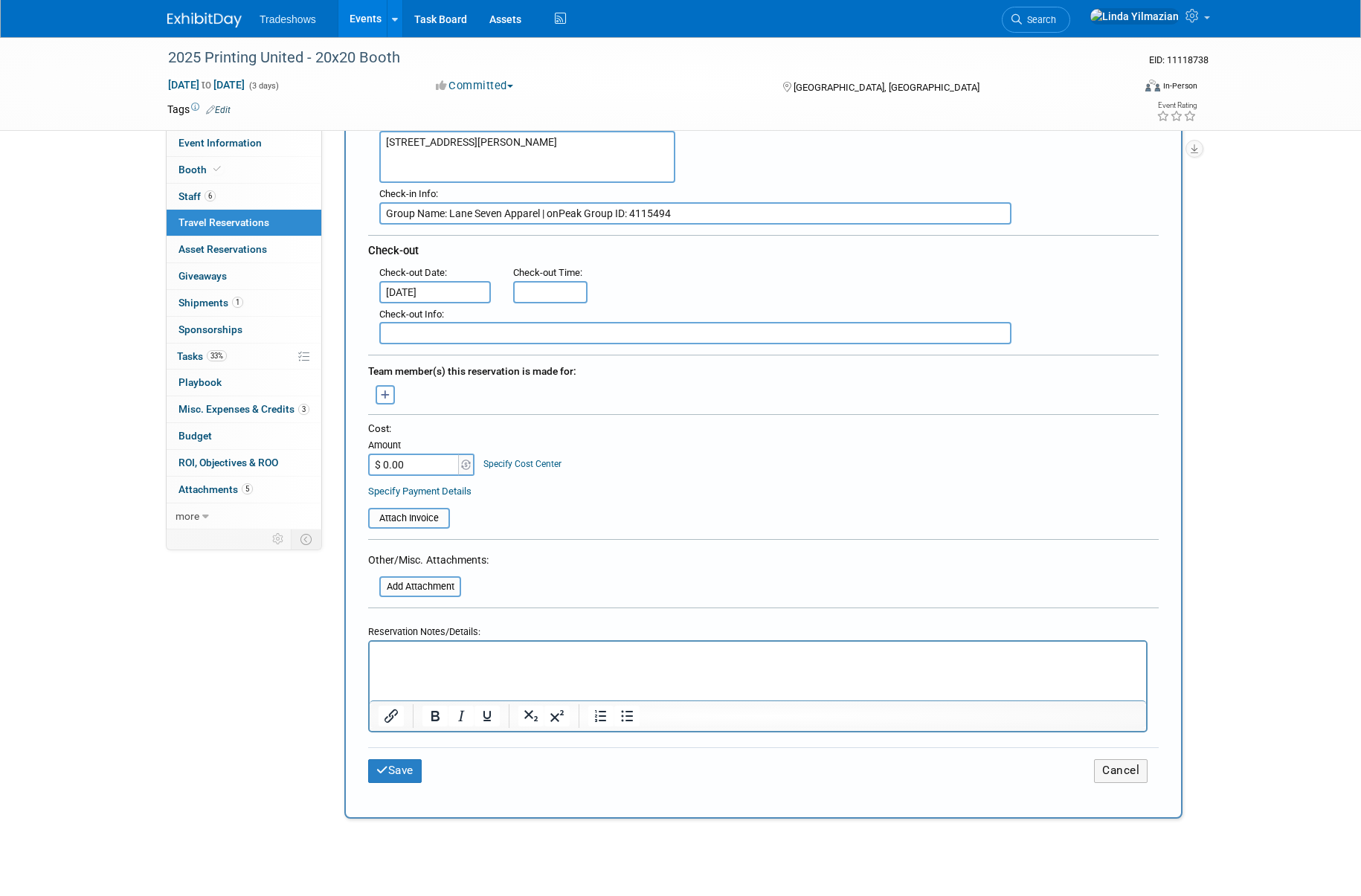
scroll to position [352, 0]
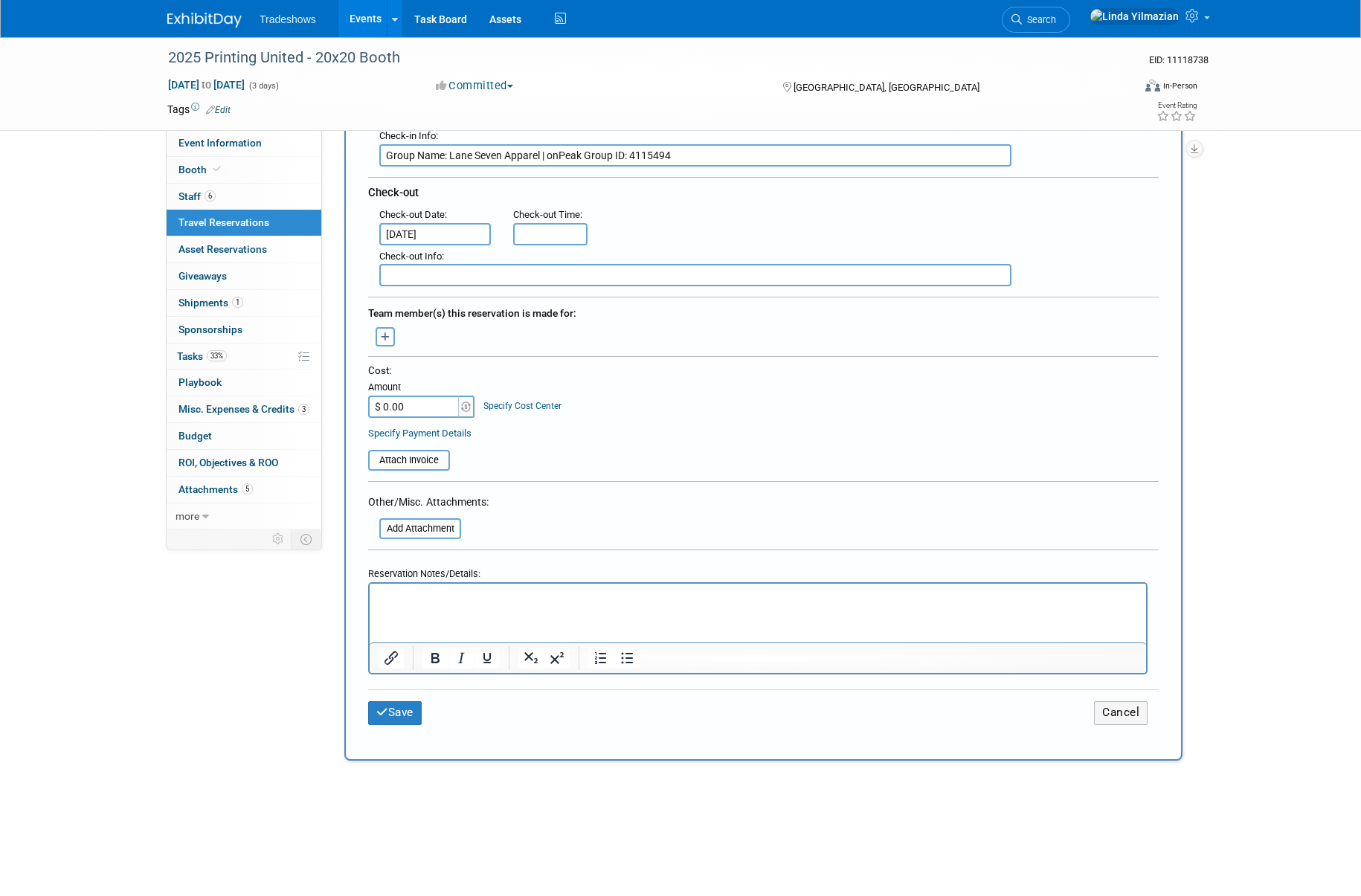
click at [395, 604] on p "Rich Text Area. Press ALT-0 for help." at bounding box center [758, 598] width 759 height 16
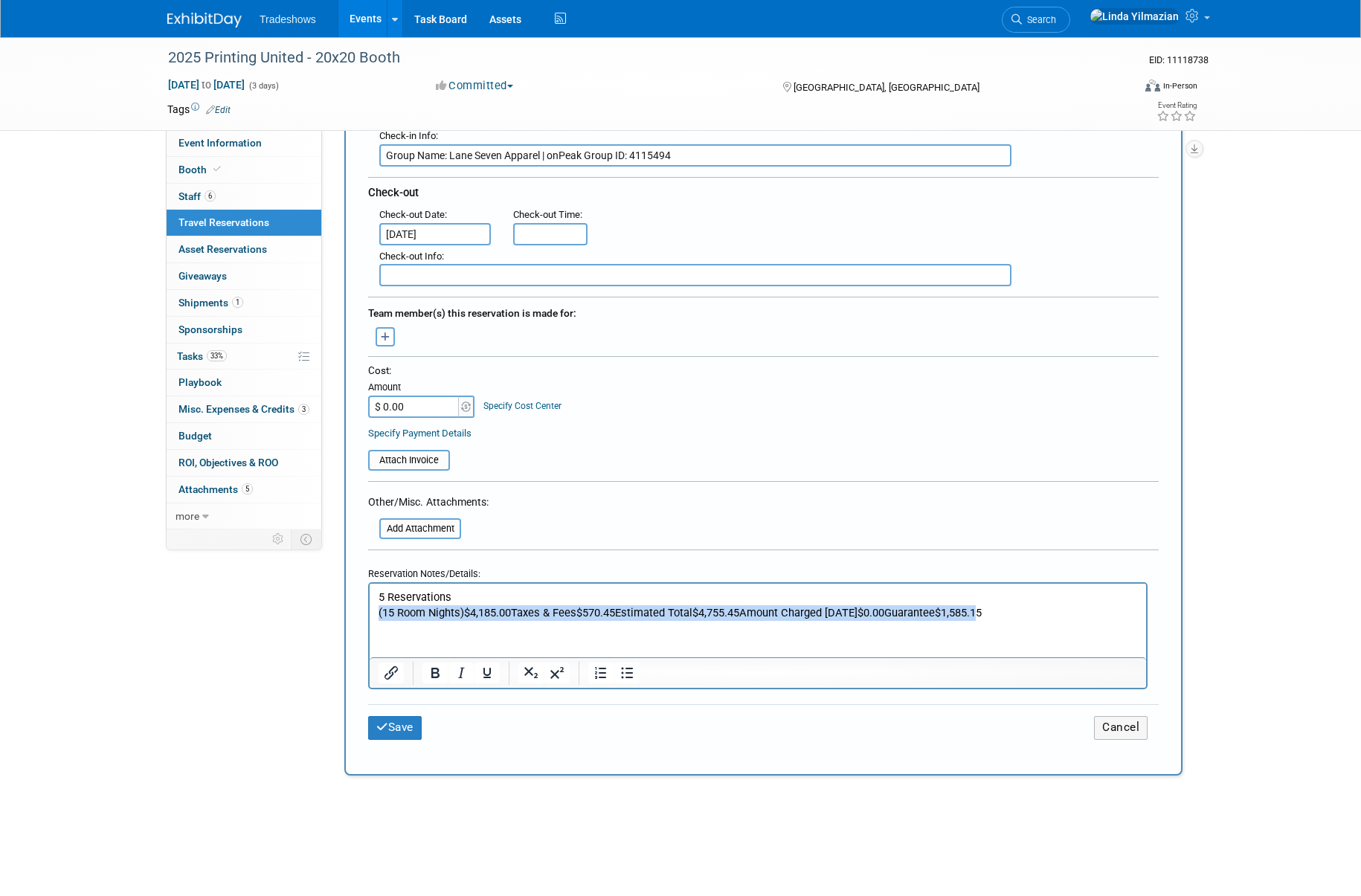
drag, startPoint x: 991, startPoint y: 613, endPoint x: 355, endPoint y: 611, distance: 636.0
click at [370, 611] on html "5 Reservations (15 Room Nights)$4,185.00Taxes & Fees$570.45Estimated Total$4,75…" at bounding box center [758, 602] width 776 height 37
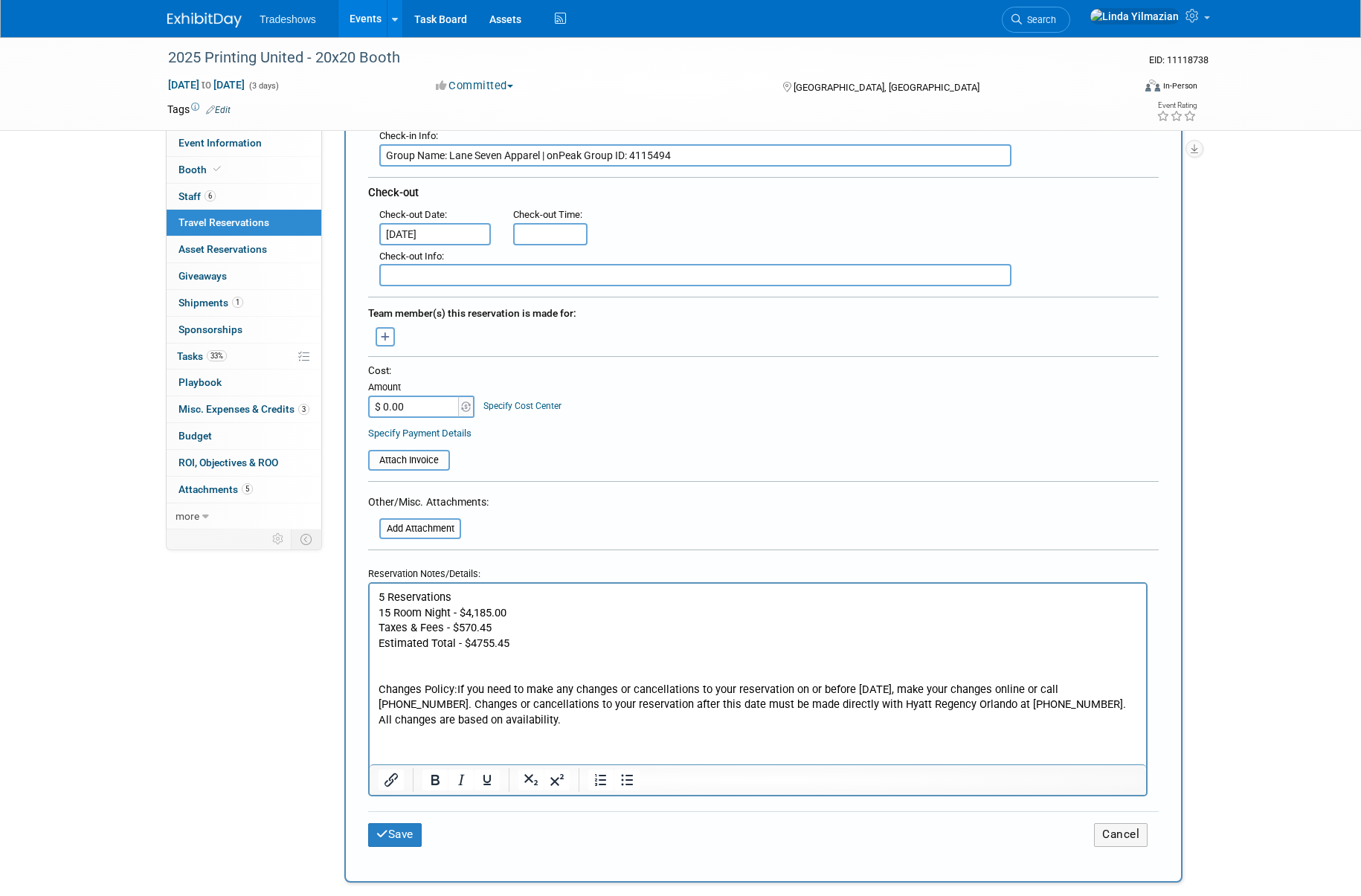
click at [516, 728] on html "5 Reservations 15 Room Night - $4,185.00 Taxes & Fees - $570.45 Estimated Total…" at bounding box center [758, 655] width 776 height 144
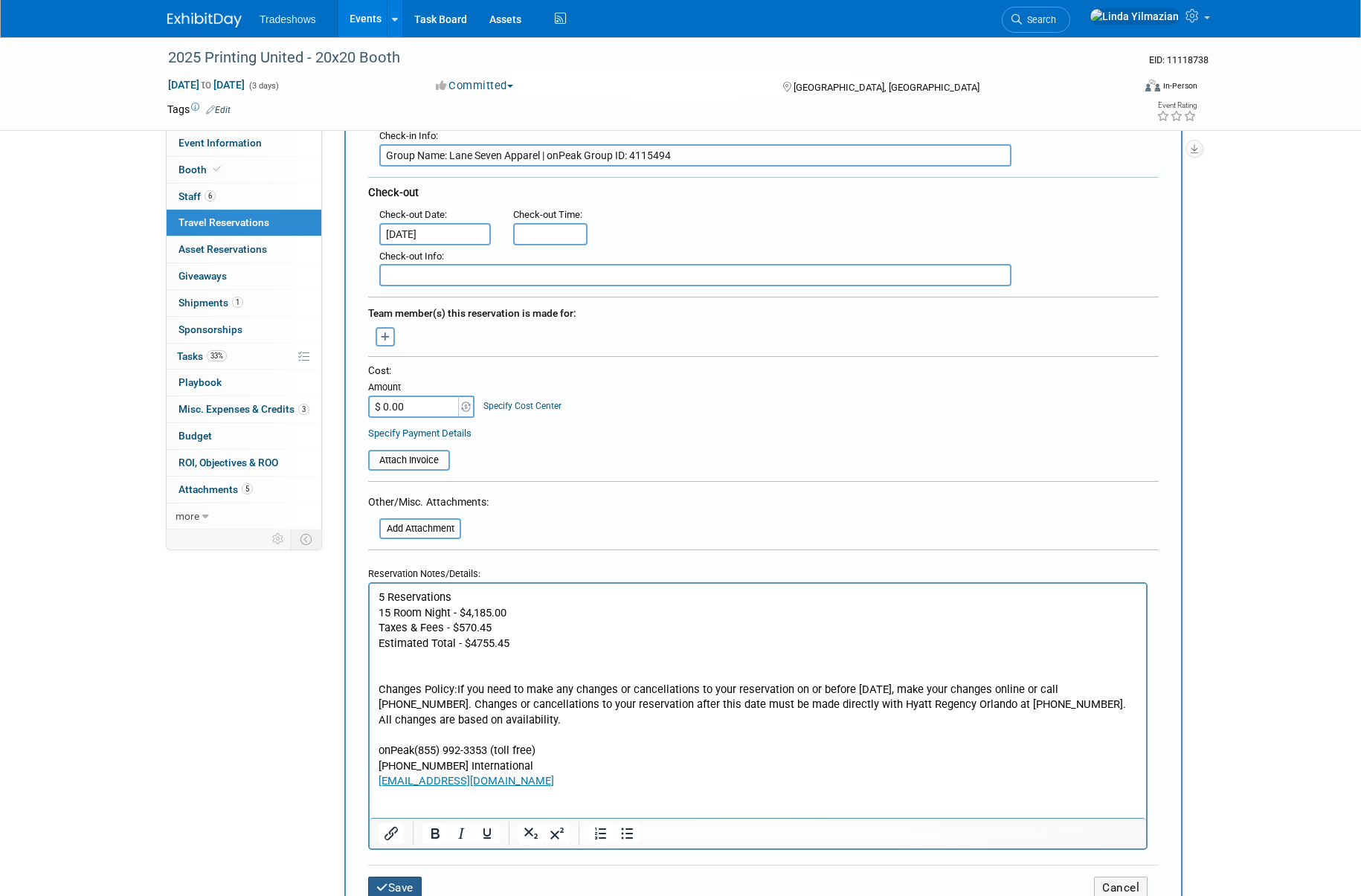
click at [403, 884] on button "Save" at bounding box center [394, 888] width 53 height 23
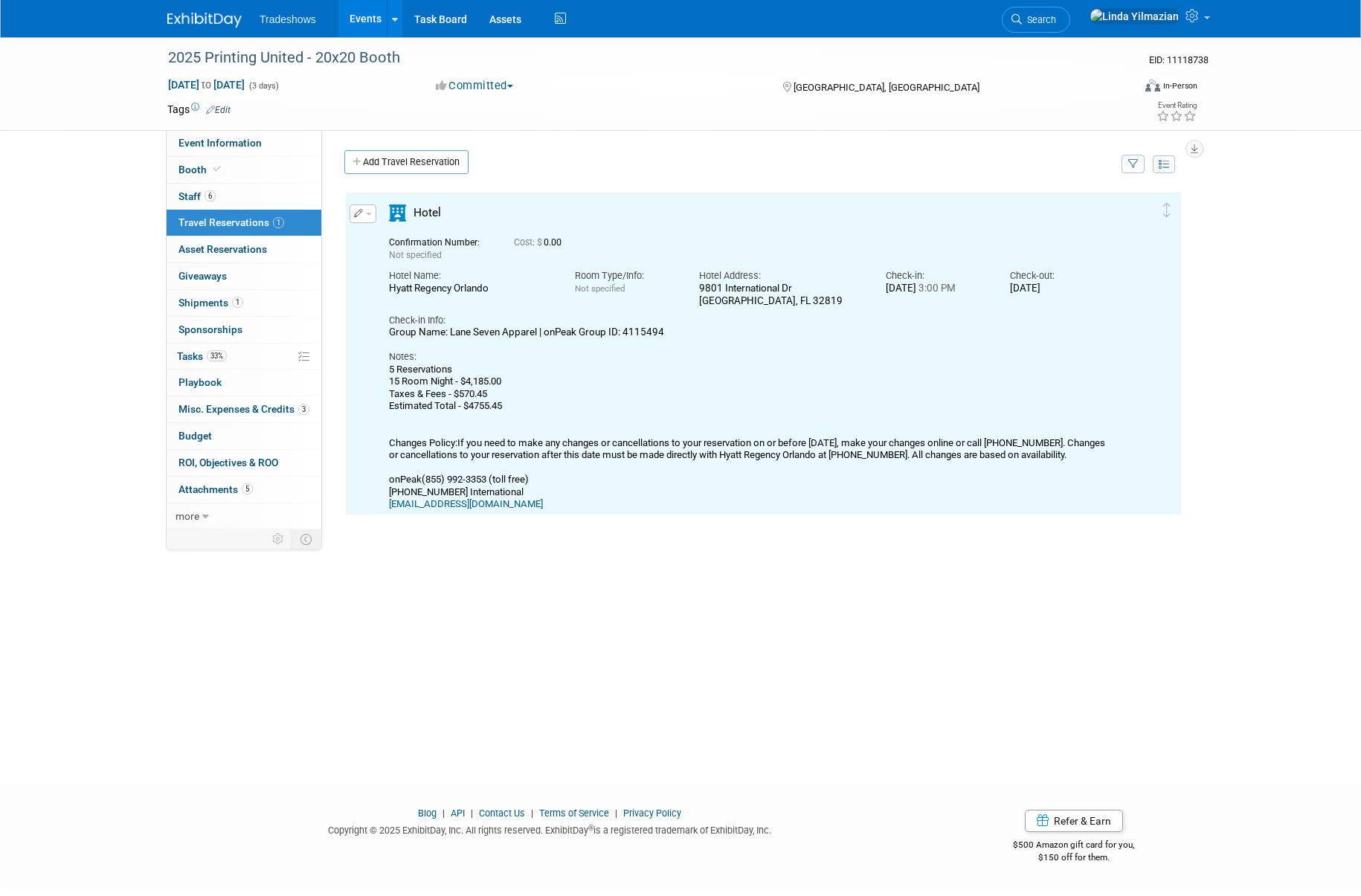
scroll to position [0, 0]
